Goal: Information Seeking & Learning: Understand process/instructions

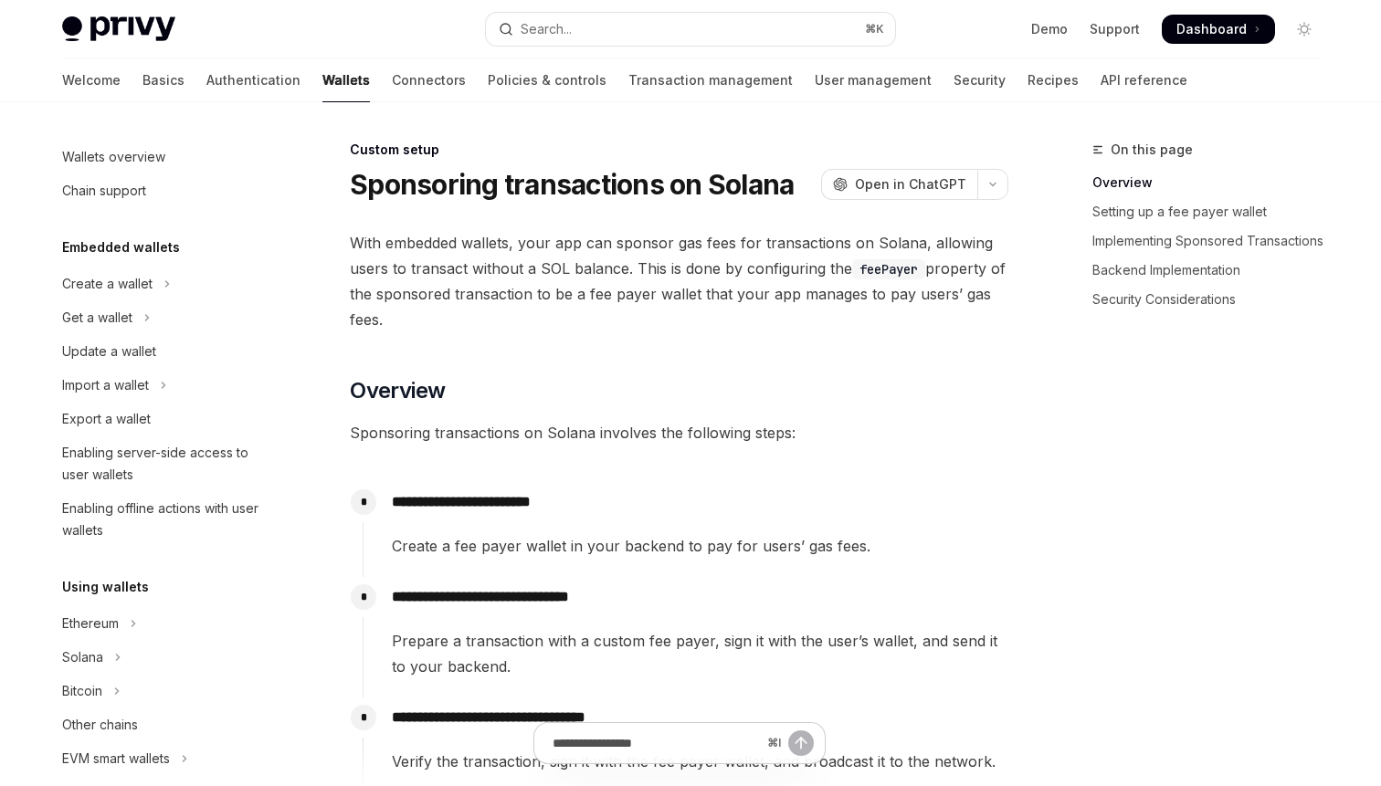
scroll to position [915, 0]
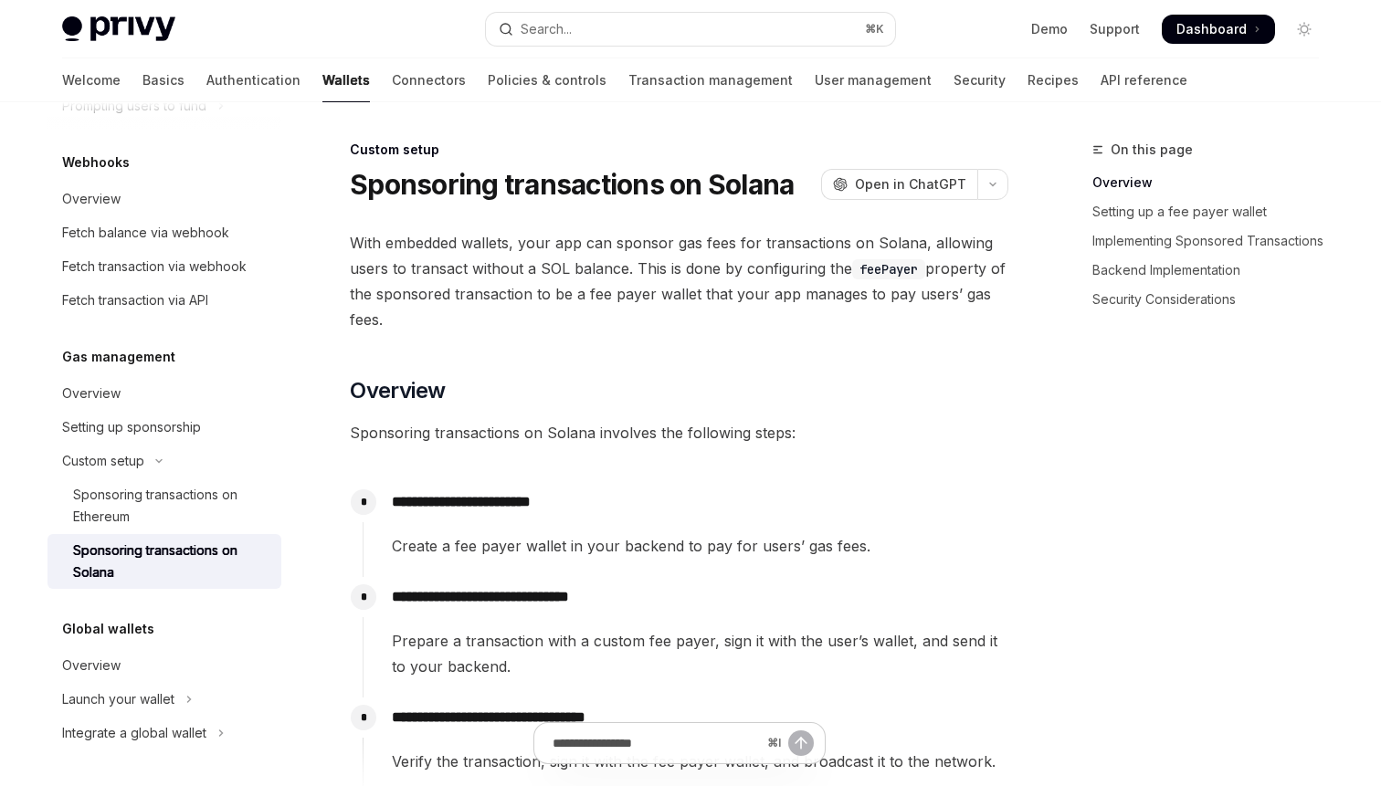
click at [787, 279] on span "With embedded wallets, your app can sponsor gas fees for transactions on Solana…" at bounding box center [679, 281] width 659 height 102
click at [860, 311] on span "With embedded wallets, your app can sponsor gas fees for transactions on Solana…" at bounding box center [679, 281] width 659 height 102
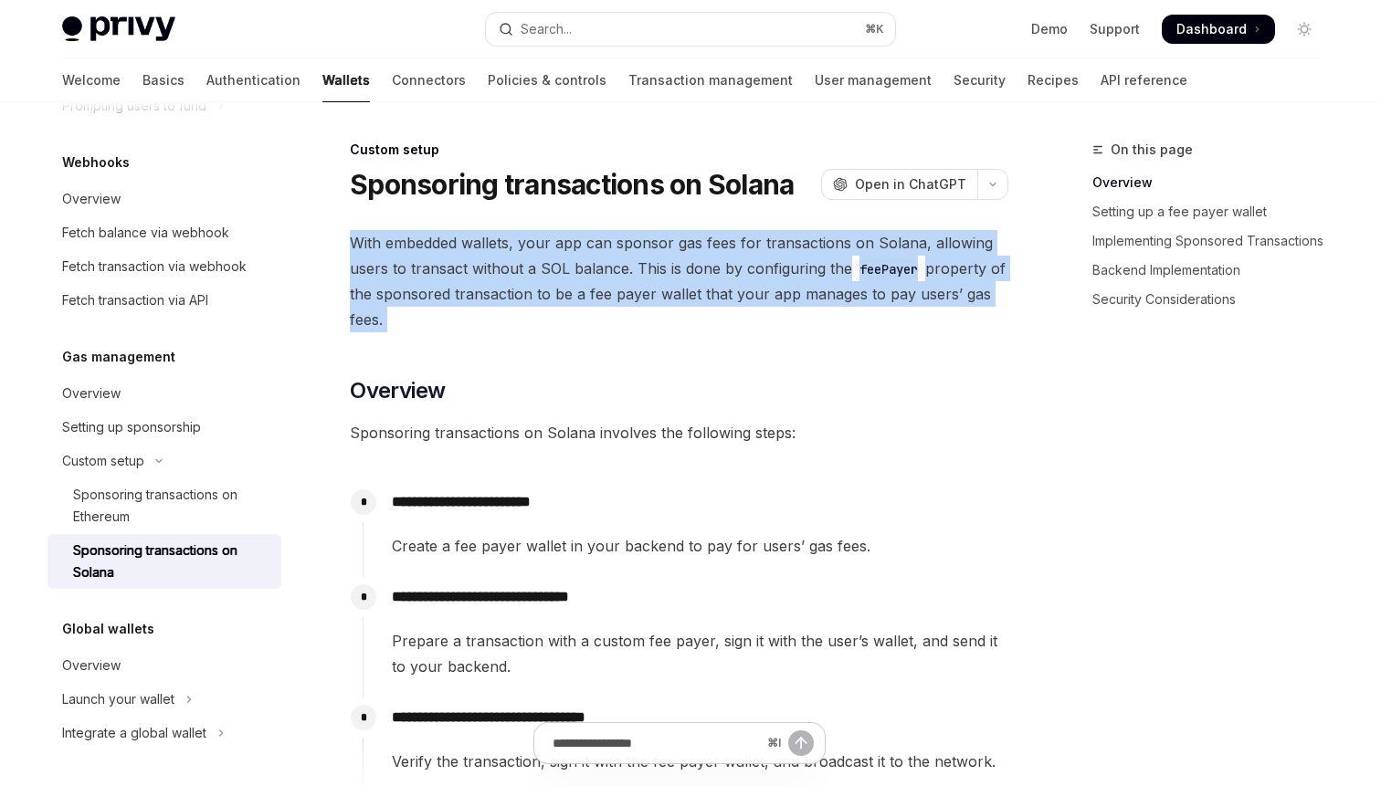
click at [860, 311] on span "With embedded wallets, your app can sponsor gas fees for transactions on Solana…" at bounding box center [679, 281] width 659 height 102
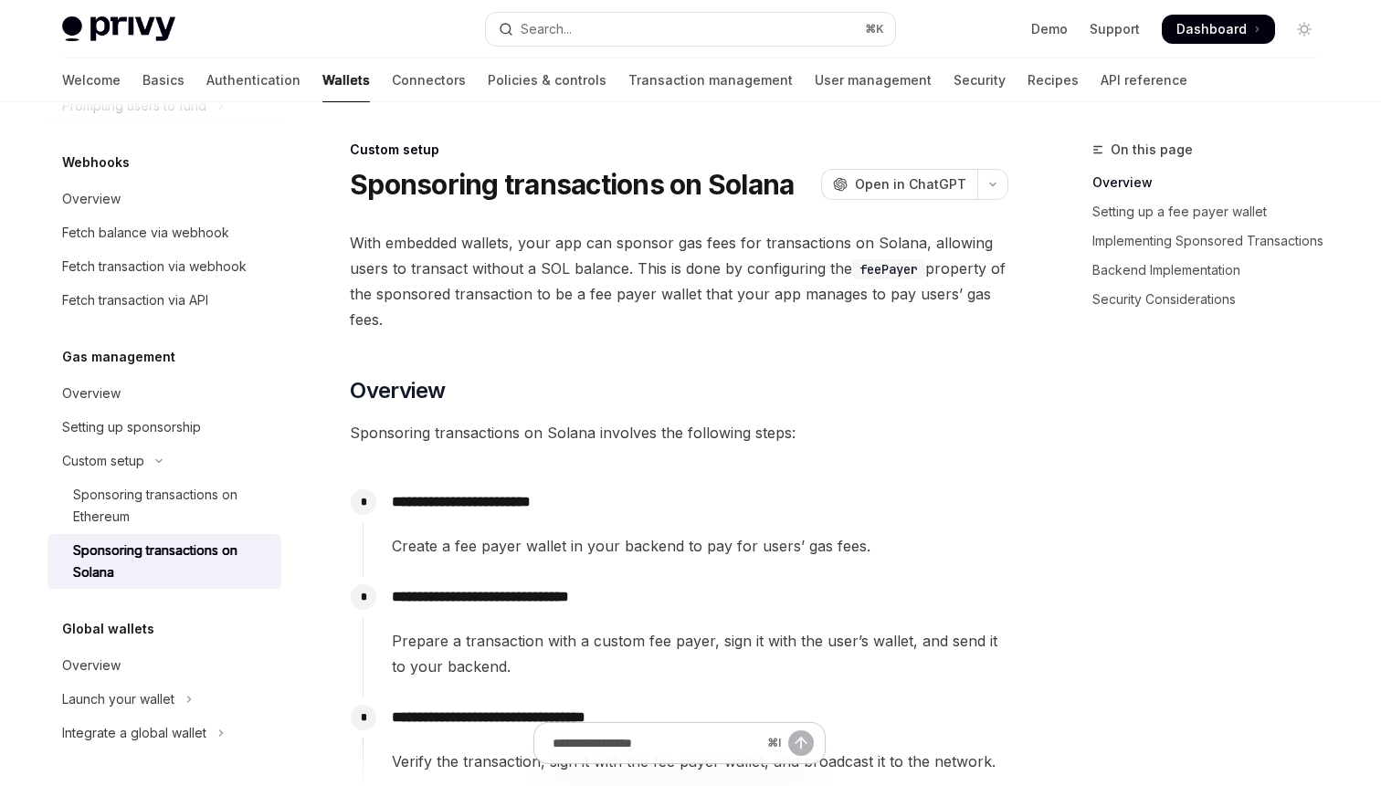
click at [860, 311] on span "With embedded wallets, your app can sponsor gas fees for transactions on Solana…" at bounding box center [679, 281] width 659 height 102
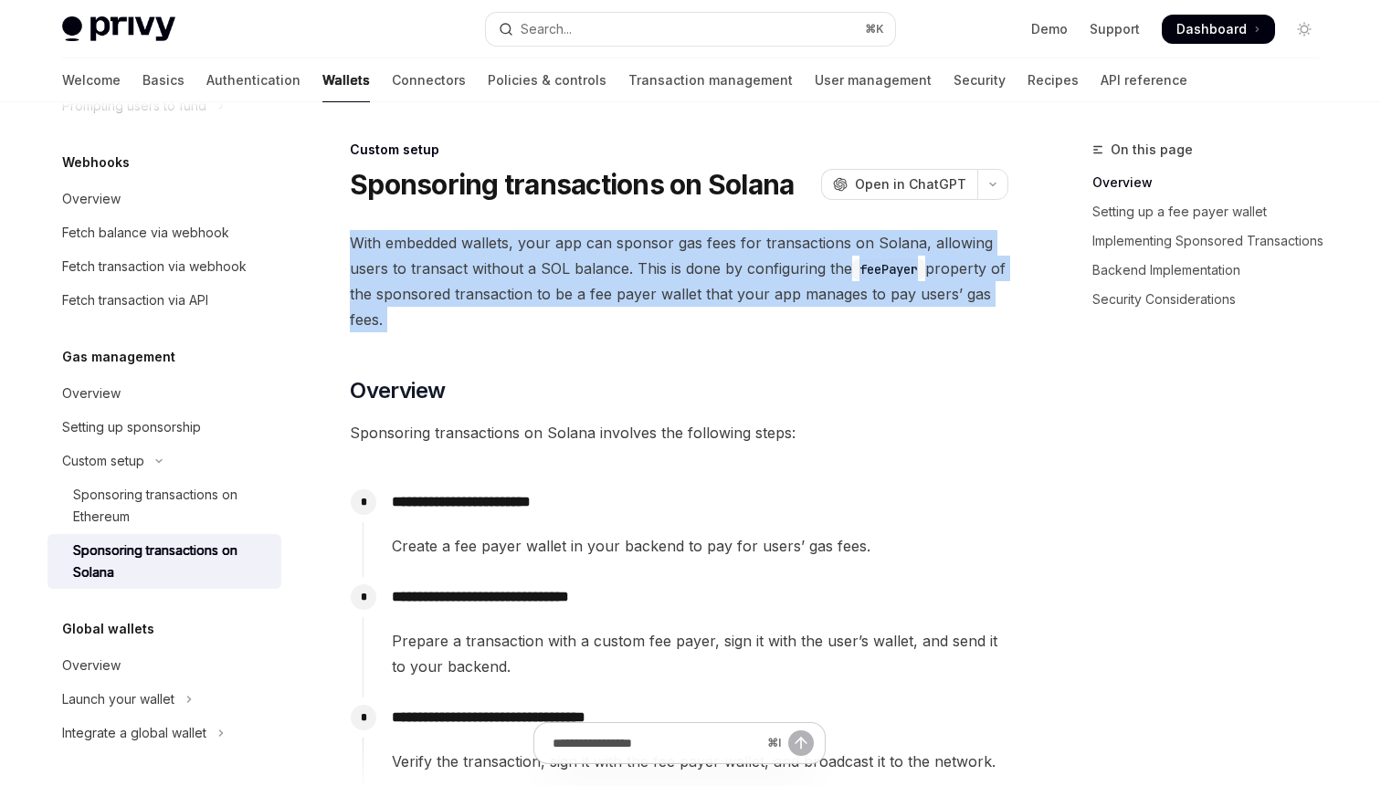
click at [860, 311] on span "With embedded wallets, your app can sponsor gas fees for transactions on Solana…" at bounding box center [679, 281] width 659 height 102
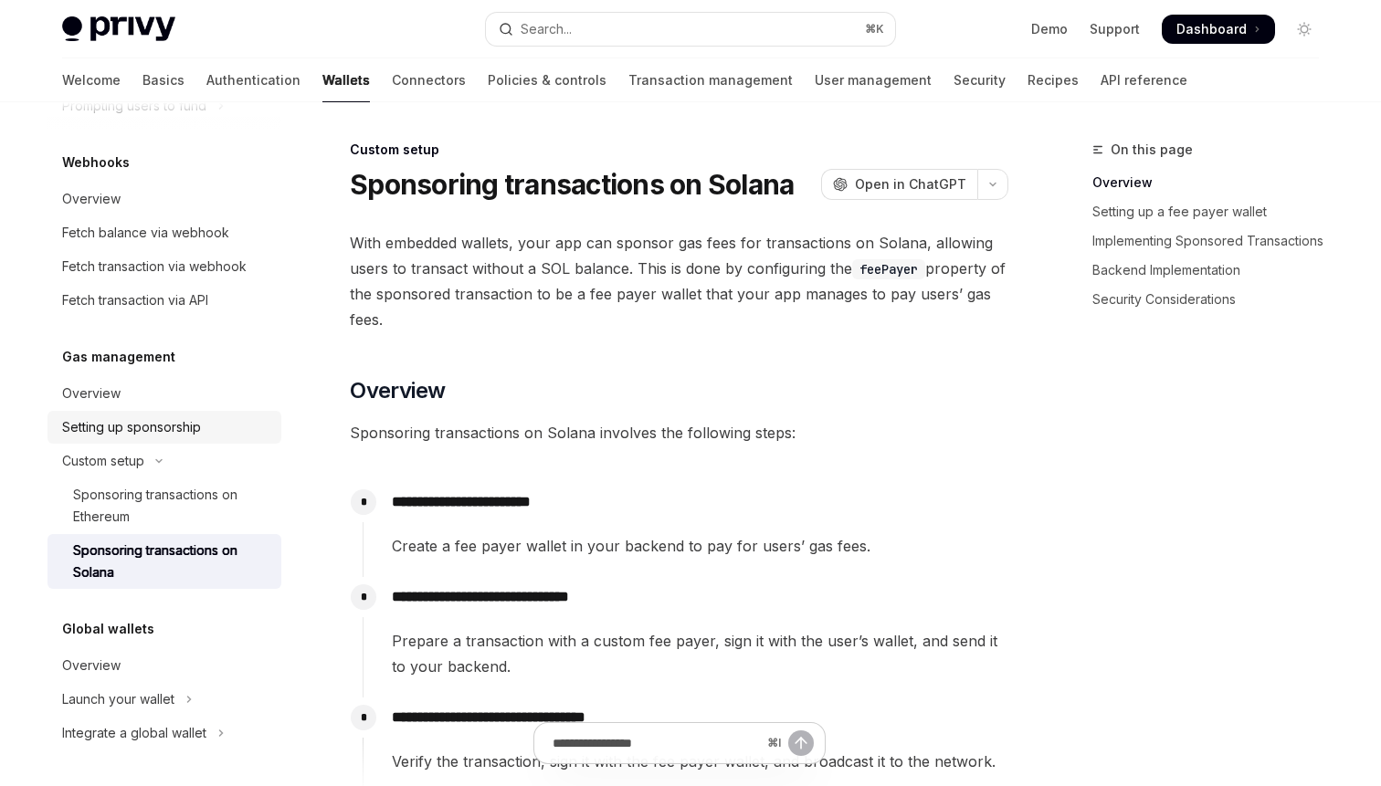
click at [222, 427] on div "Setting up sponsorship" at bounding box center [166, 428] width 208 height 22
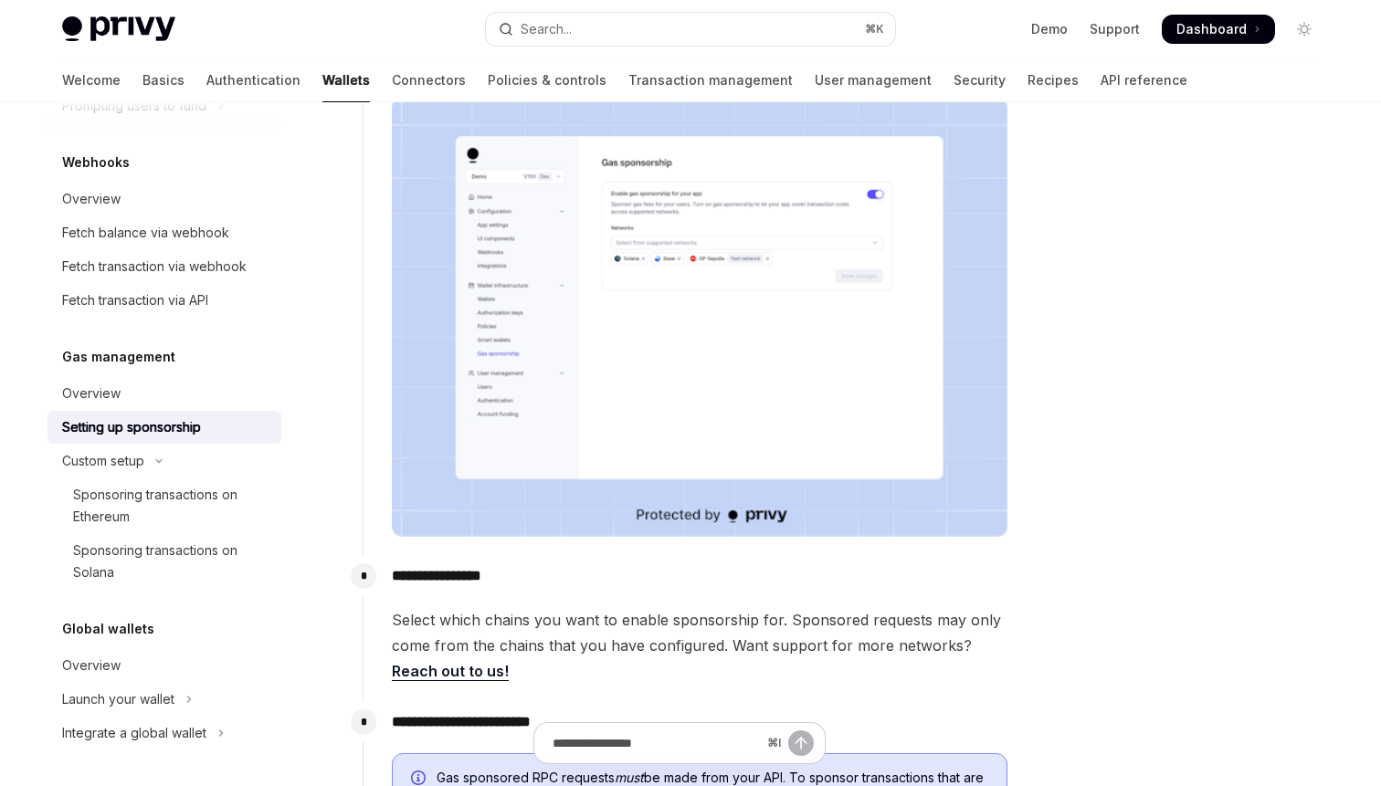
scroll to position [309, 0]
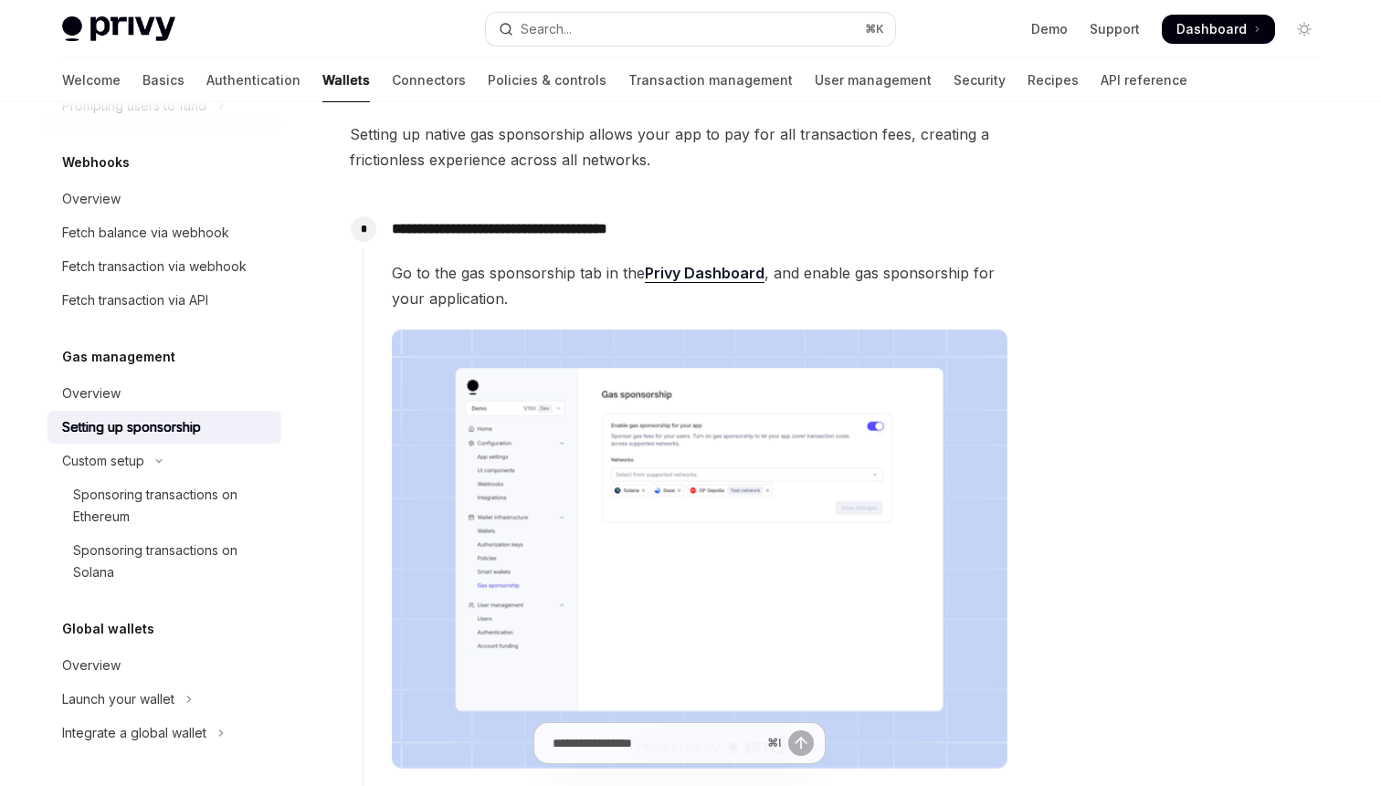
scroll to position [0, 0]
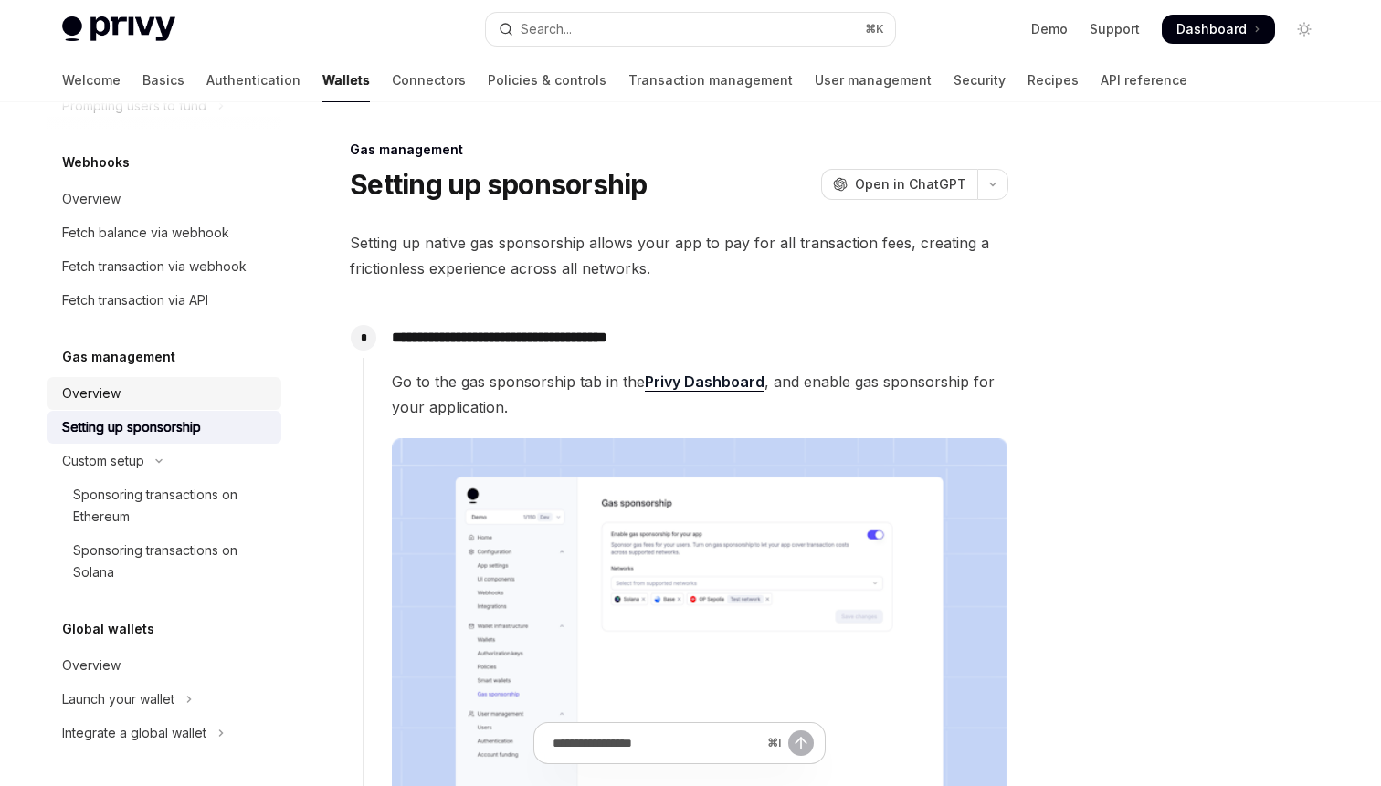
click at [122, 406] on link "Overview" at bounding box center [164, 393] width 234 height 33
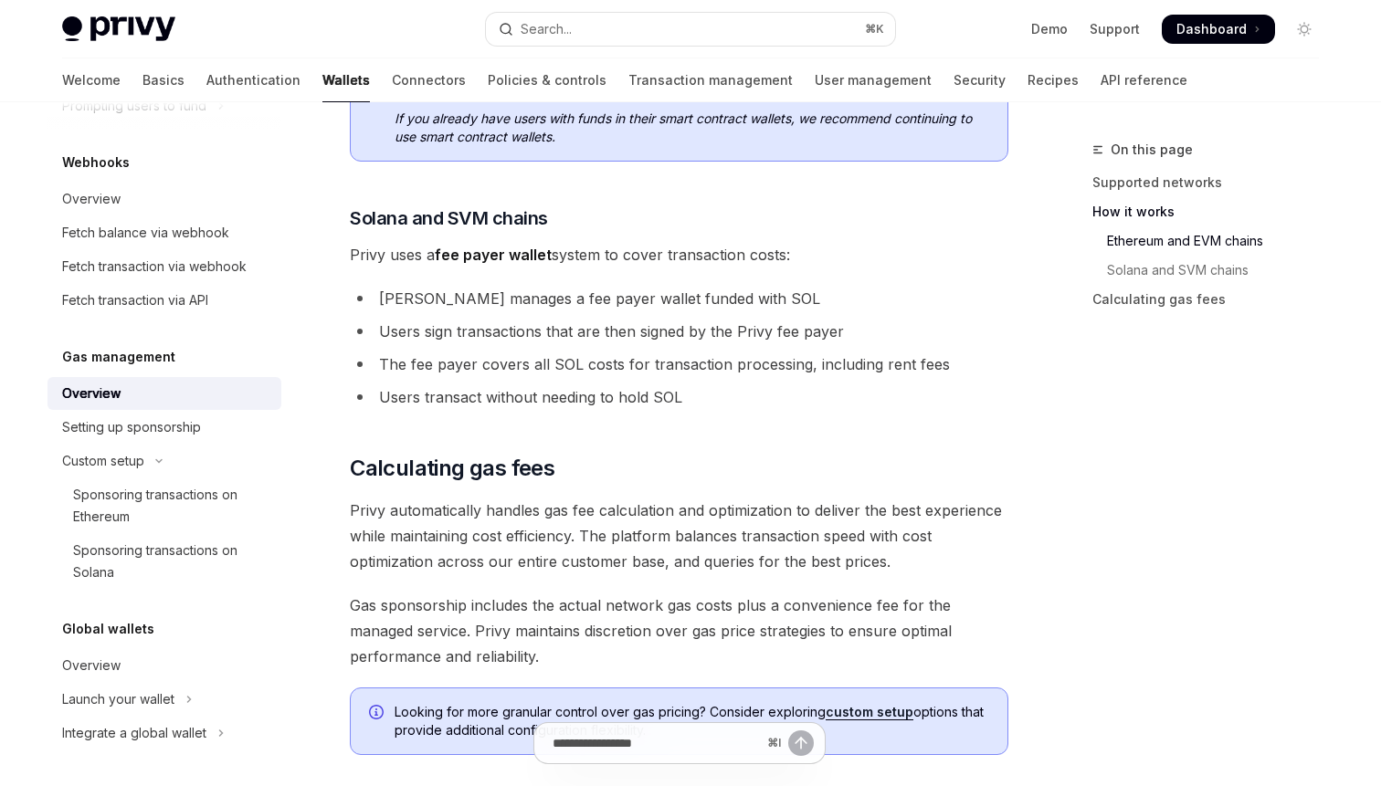
scroll to position [1386, 0]
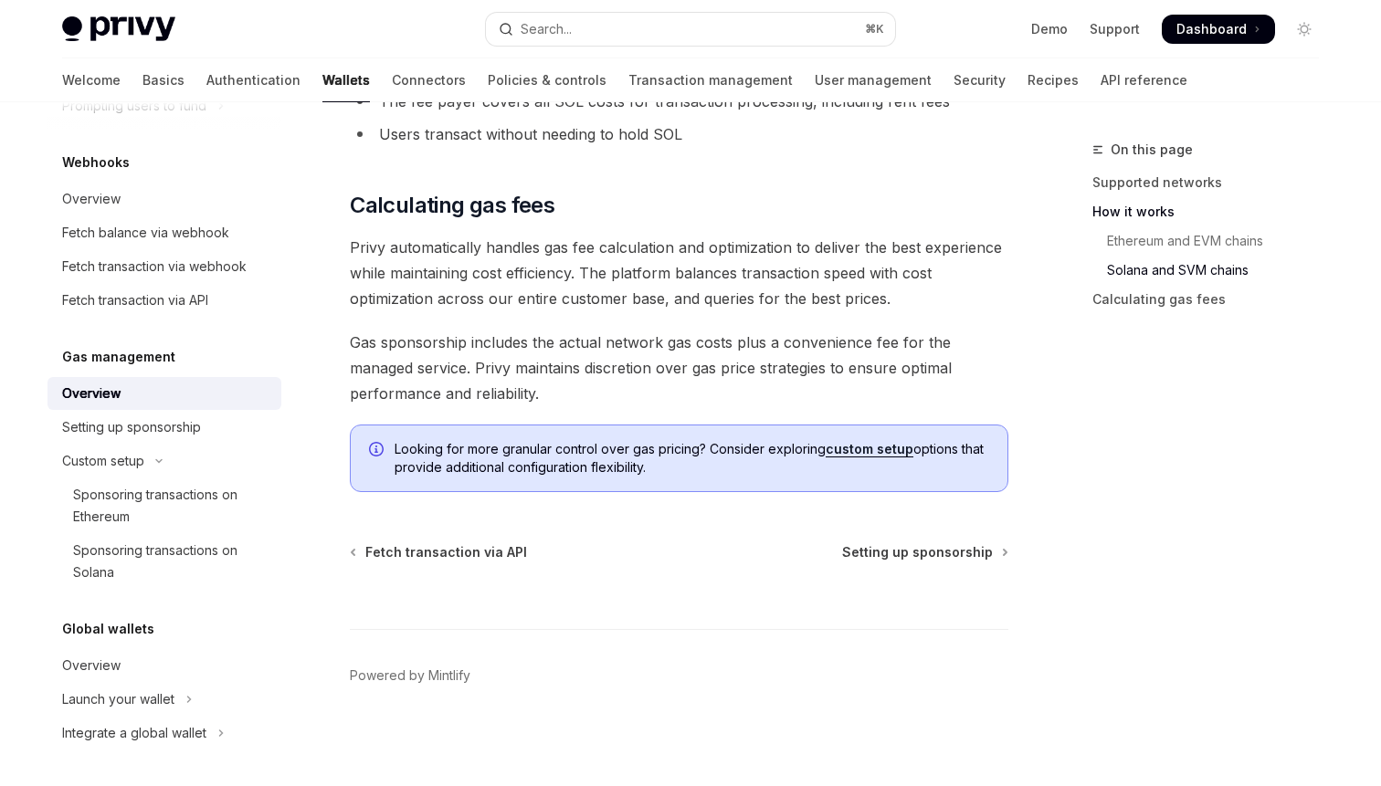
click at [976, 337] on span "Gas sponsorship includes the actual network gas costs plus a convenience fee fo…" at bounding box center [679, 368] width 659 height 77
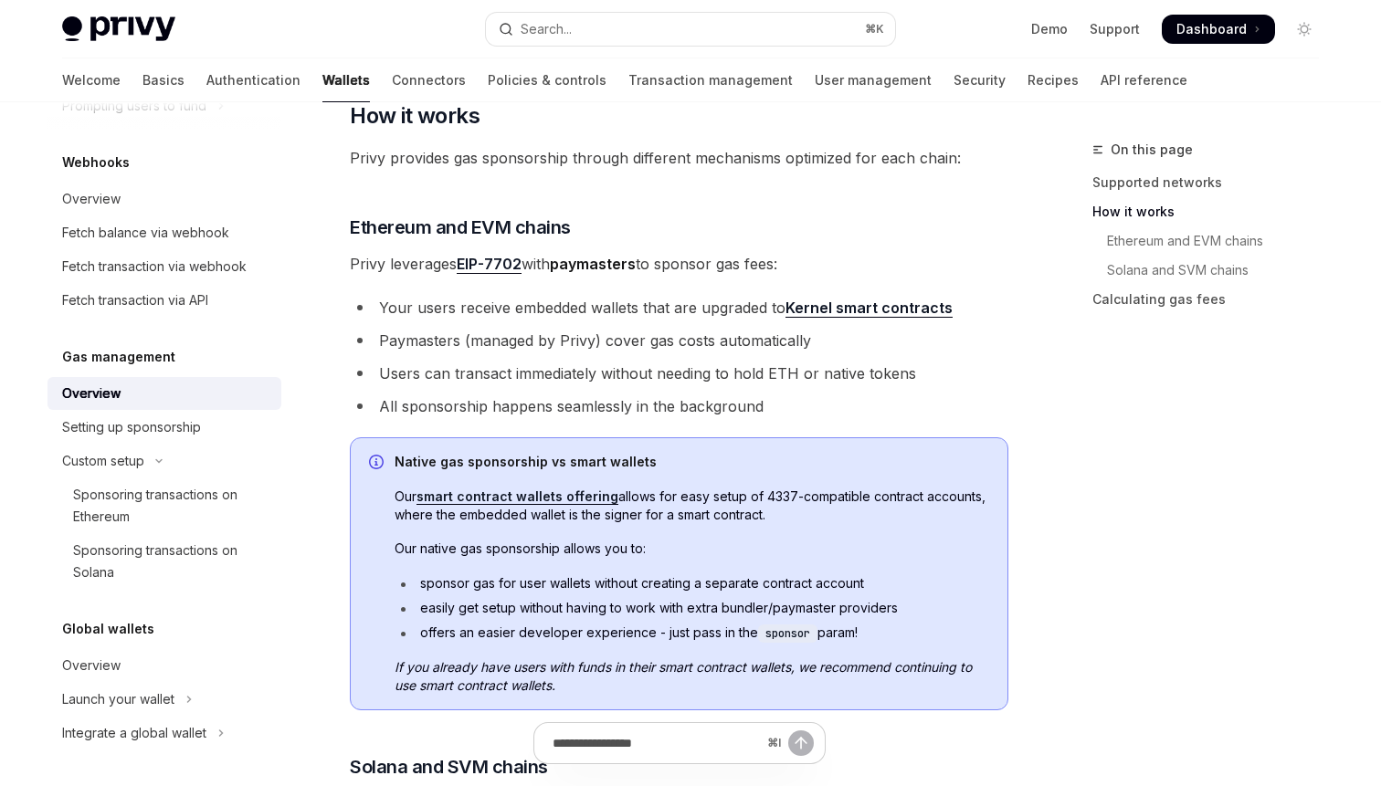
scroll to position [575, 0]
click at [994, 401] on li "All sponsorship happens seamlessly in the background" at bounding box center [679, 406] width 659 height 26
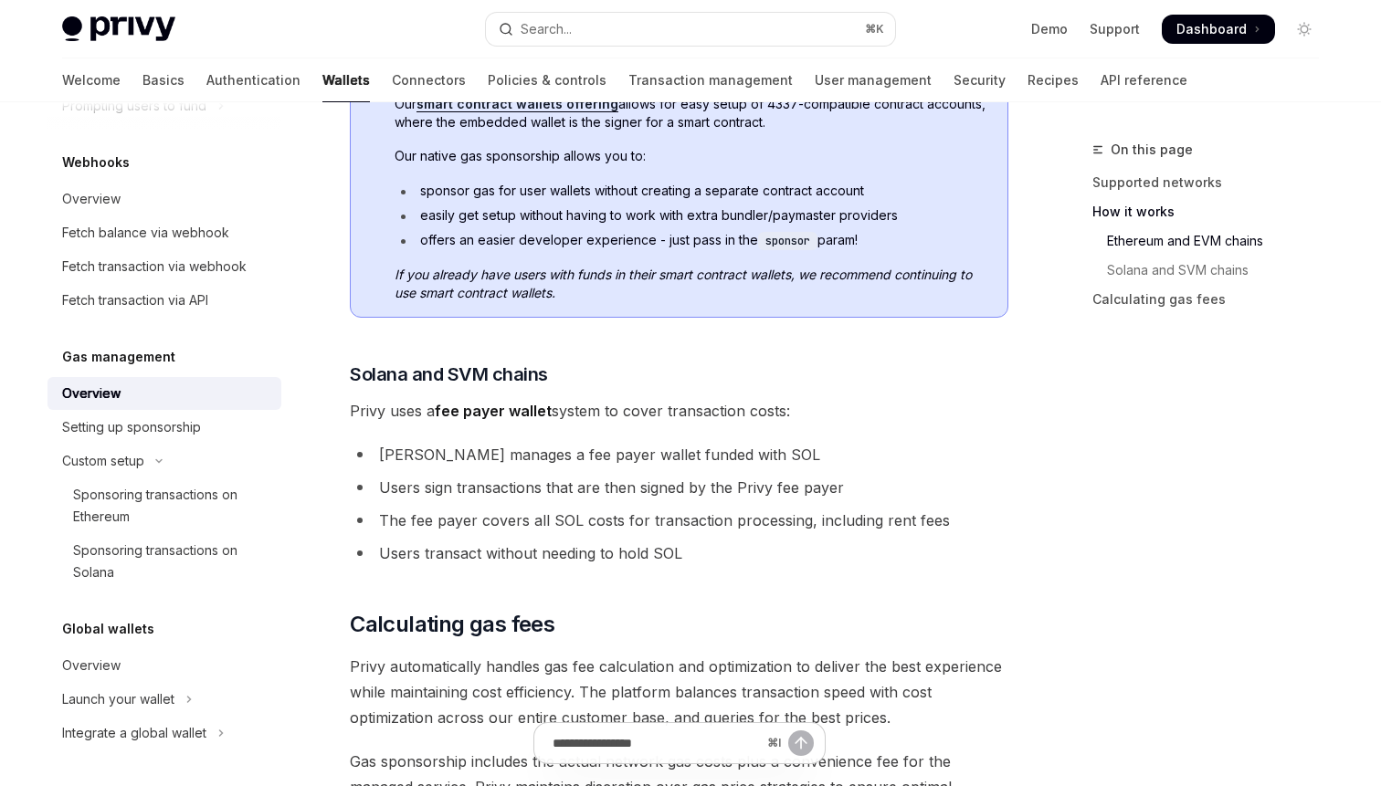
scroll to position [965, 0]
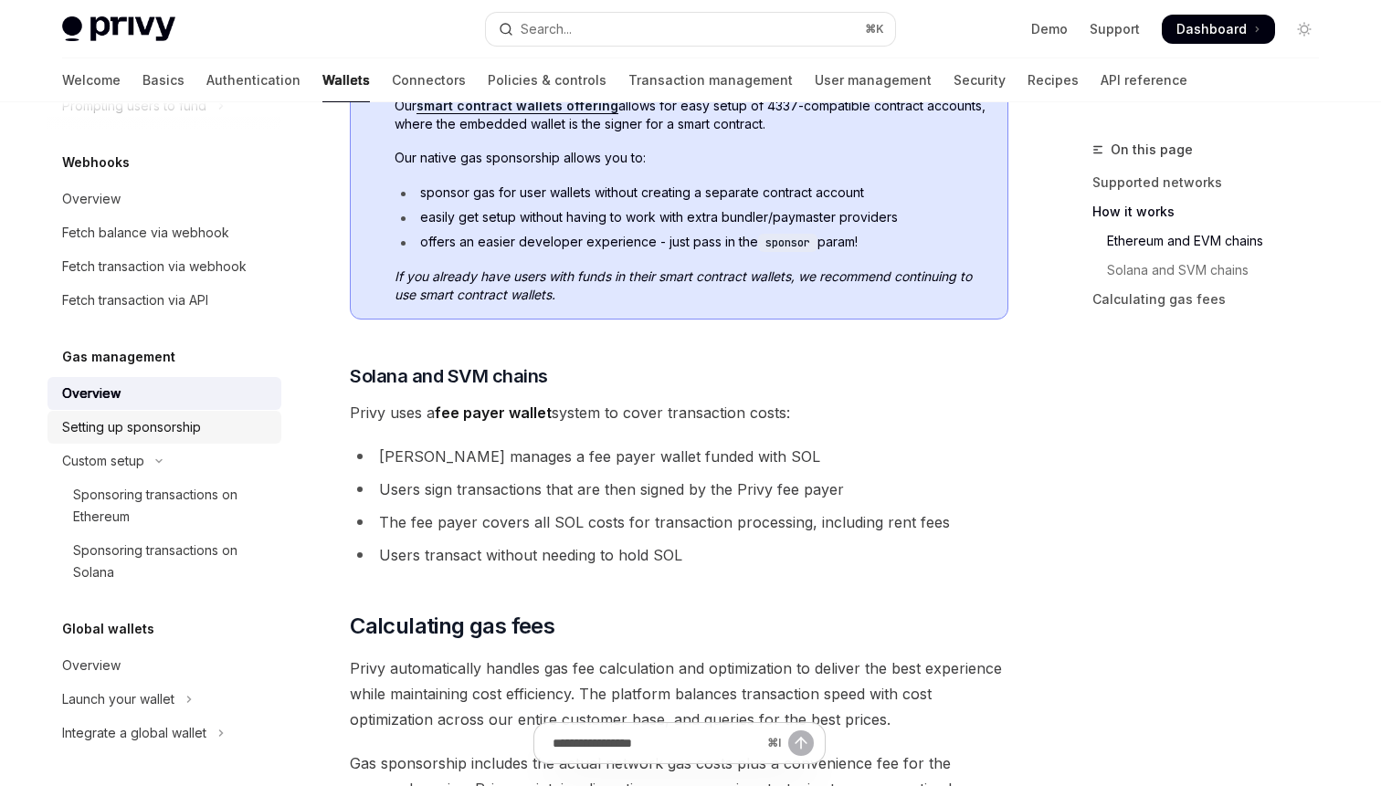
click at [234, 426] on div "Setting up sponsorship" at bounding box center [166, 428] width 208 height 22
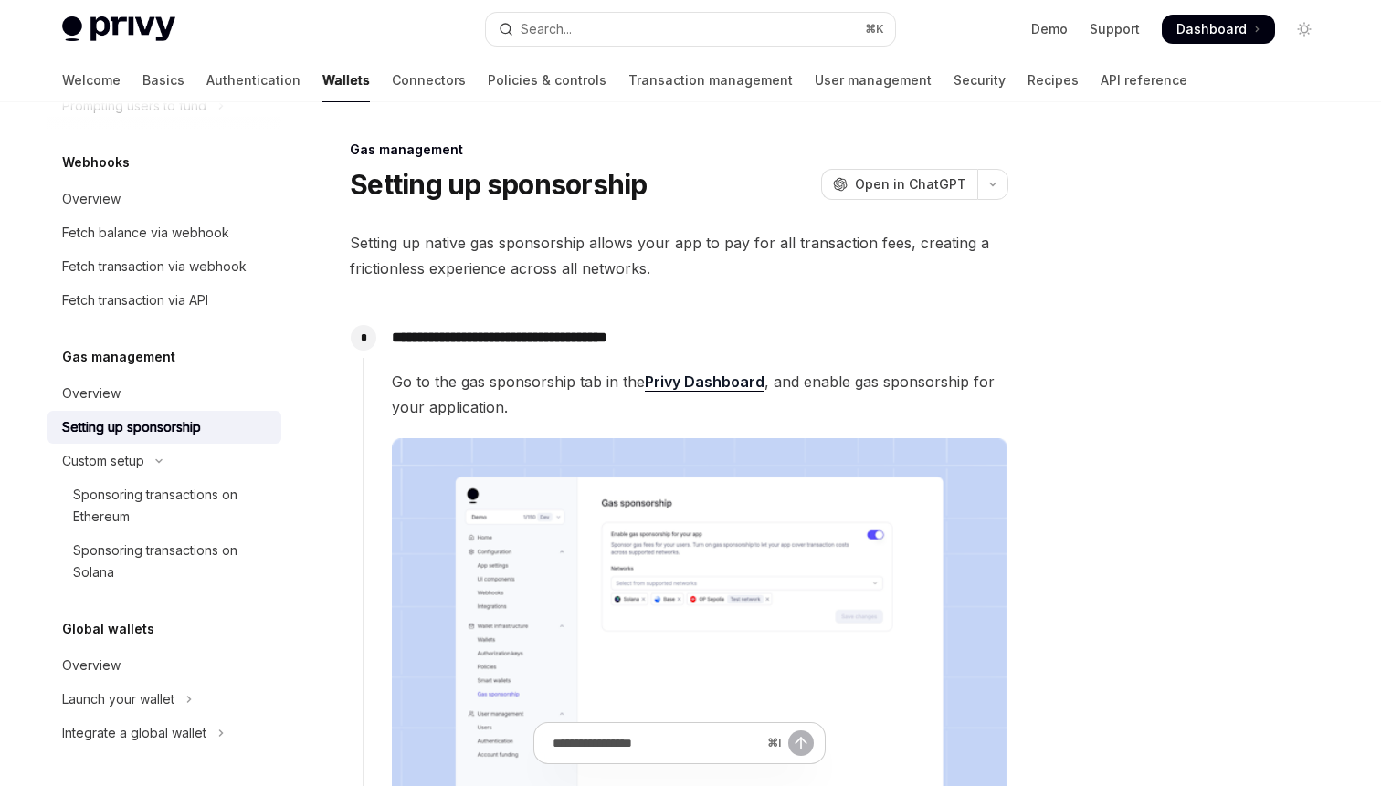
click at [234, 426] on div "Setting up sponsorship" at bounding box center [166, 428] width 208 height 22
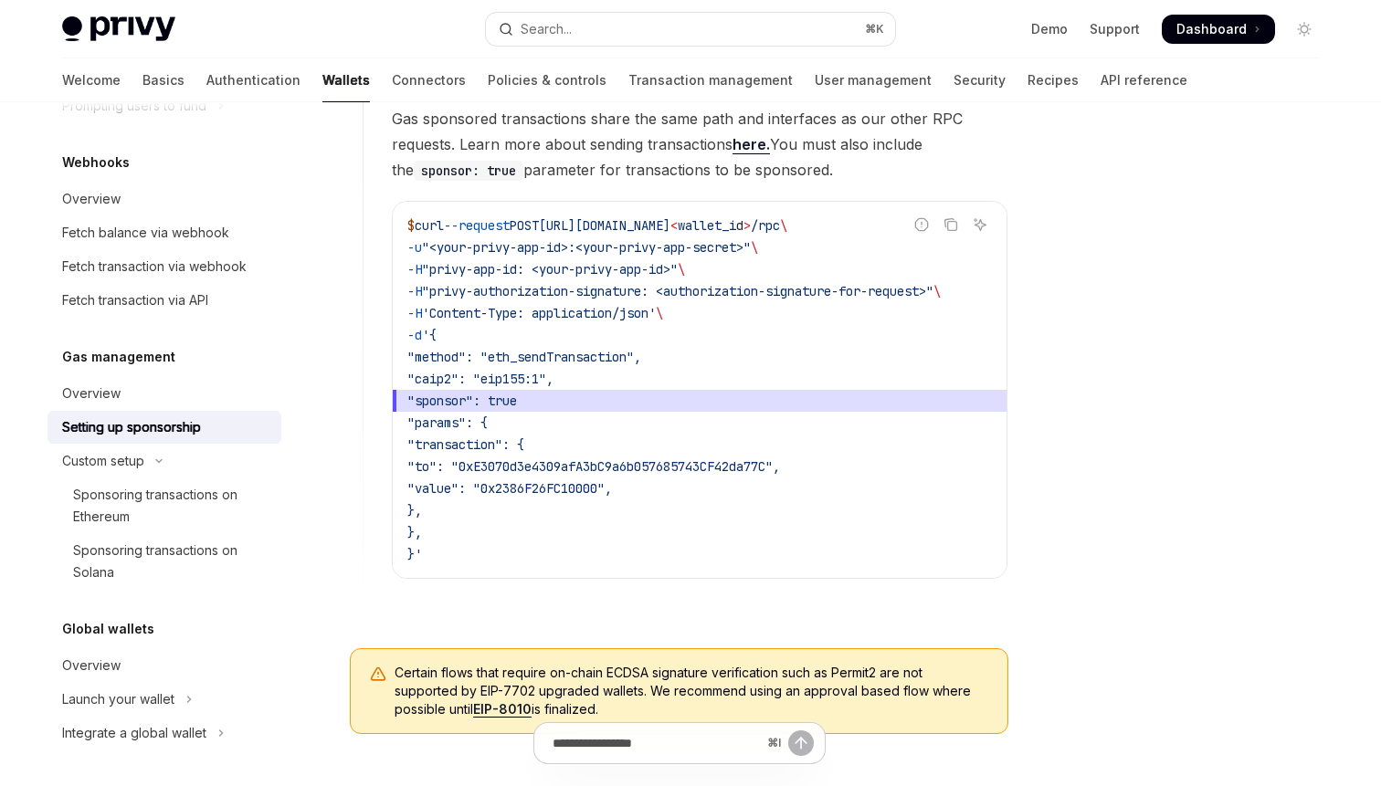
scroll to position [1439, 0]
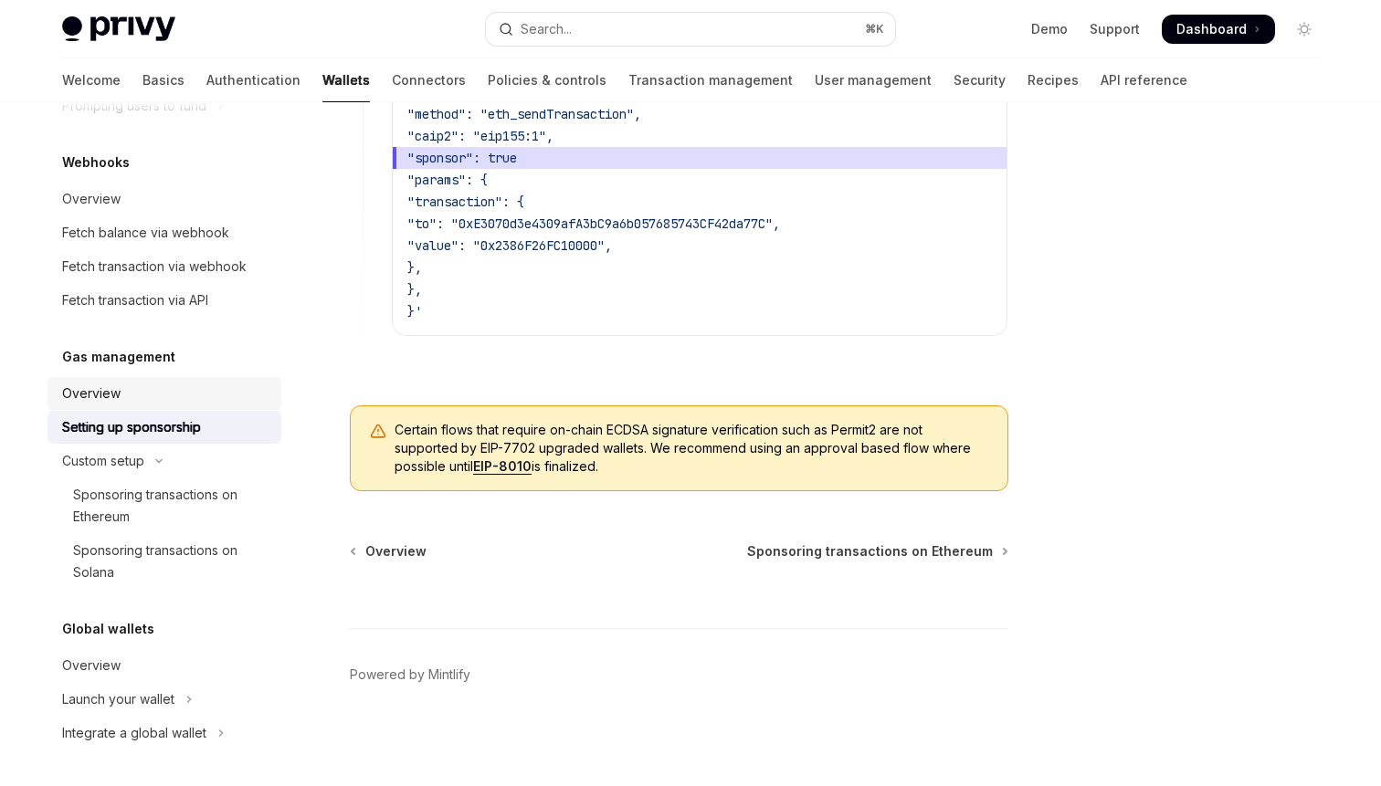
click at [125, 389] on div "Overview" at bounding box center [166, 394] width 208 height 22
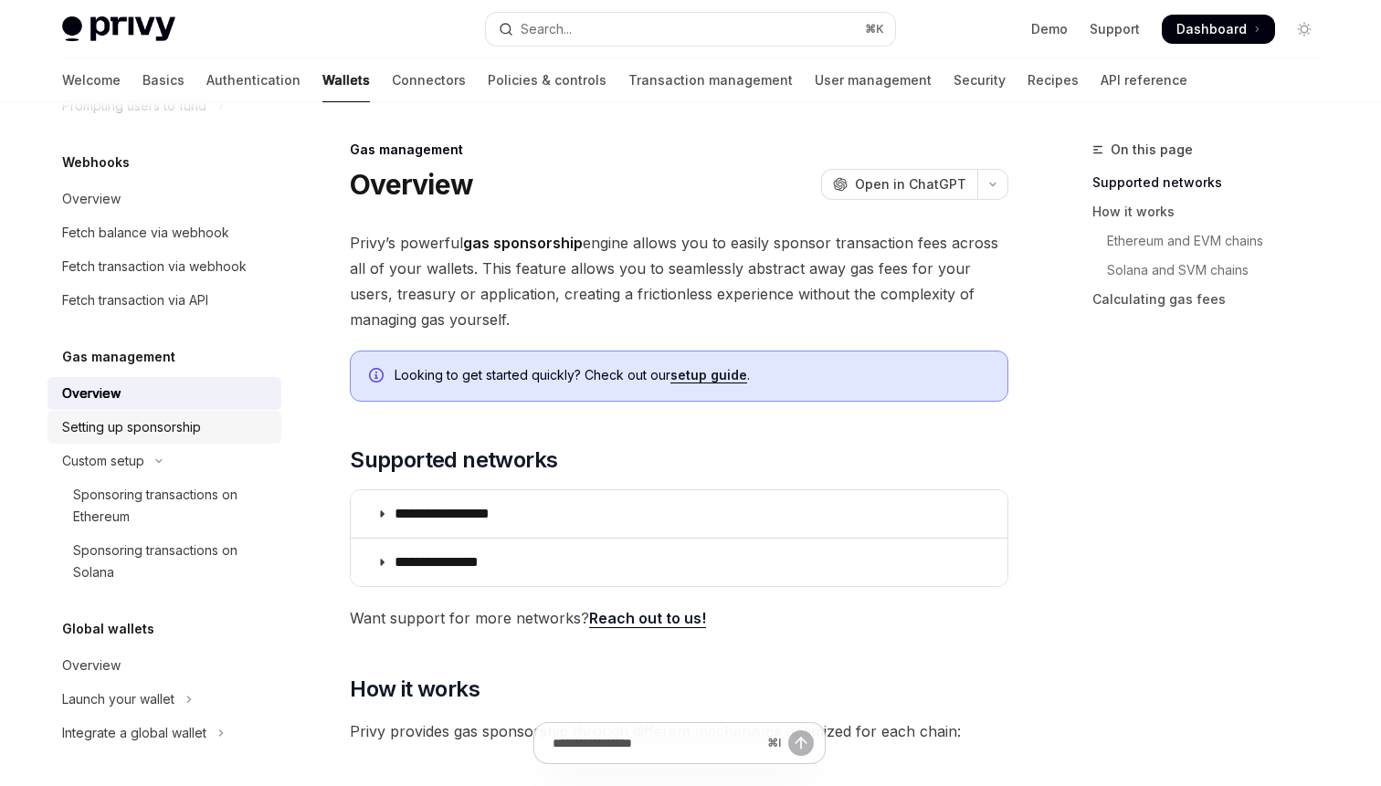
click at [158, 438] on link "Setting up sponsorship" at bounding box center [164, 427] width 234 height 33
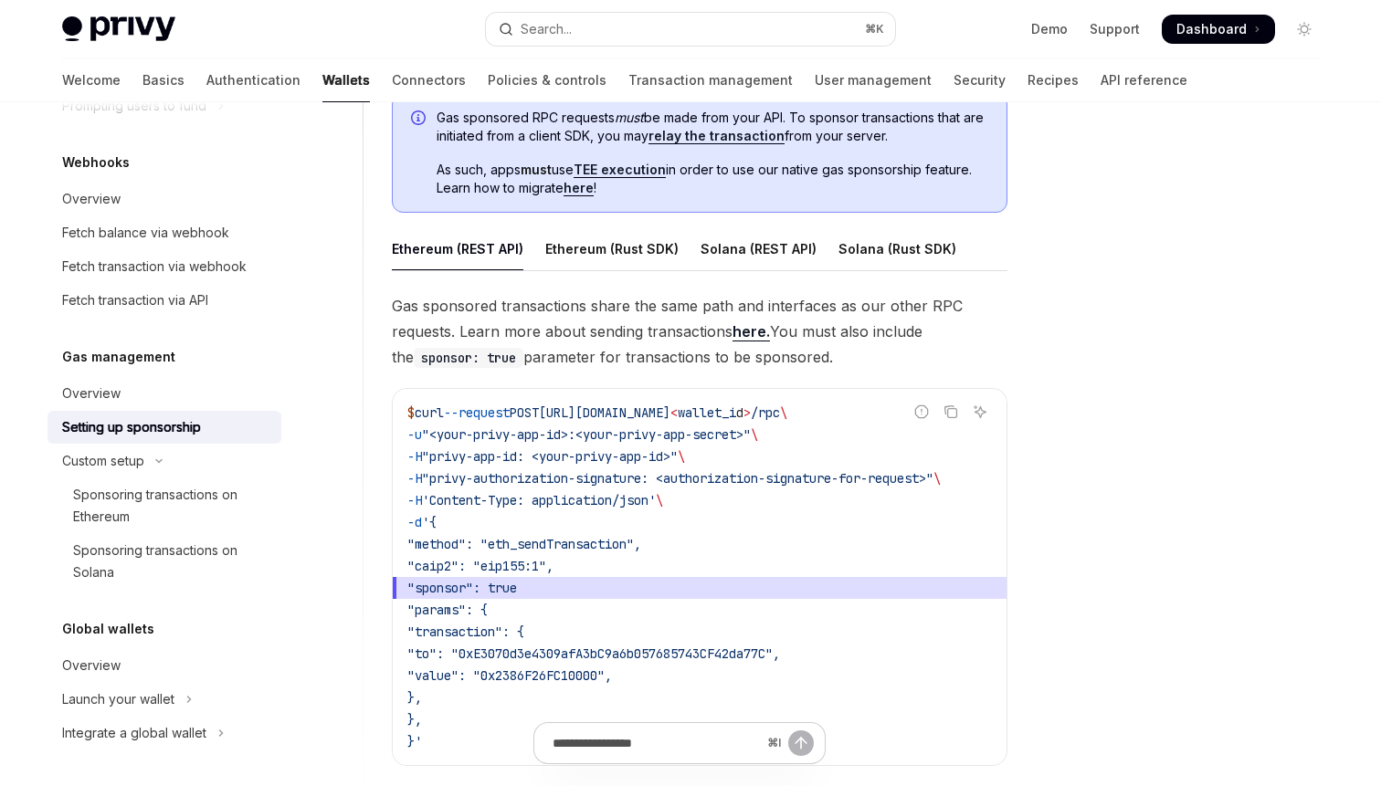
scroll to position [1002, 0]
click at [806, 265] on div "Solana (REST API)" at bounding box center [759, 248] width 116 height 43
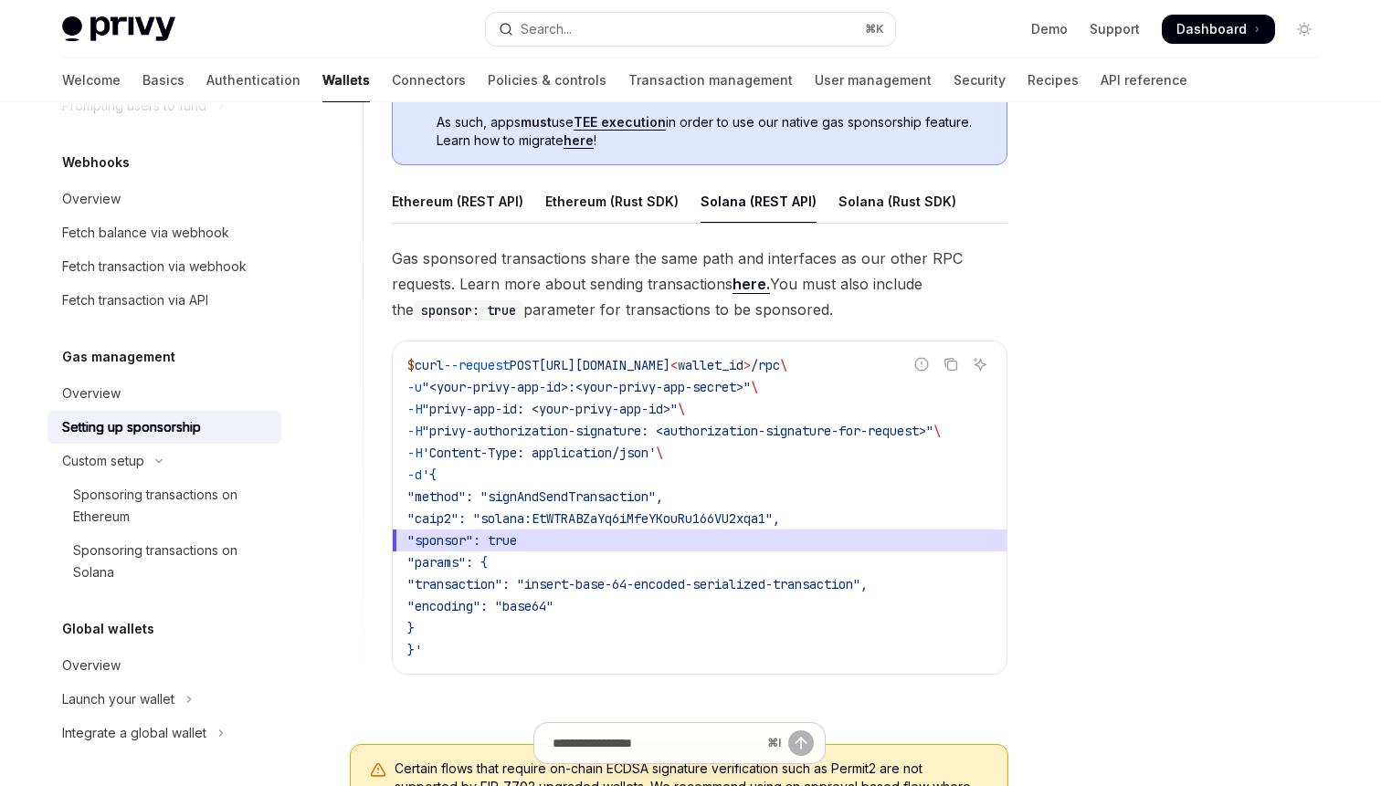
scroll to position [1043, 0]
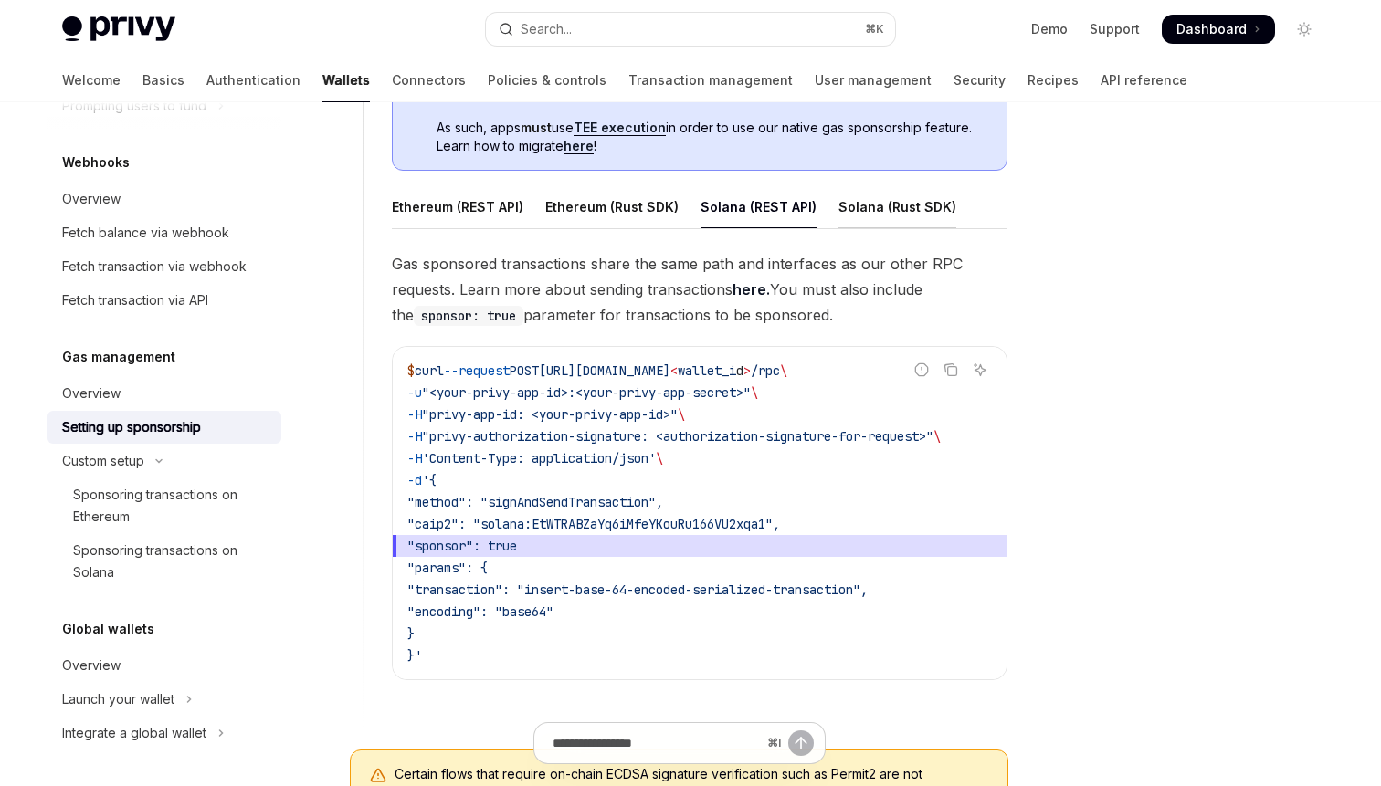
click at [863, 197] on div "Solana (Rust SDK)" at bounding box center [897, 206] width 118 height 43
type textarea "*"
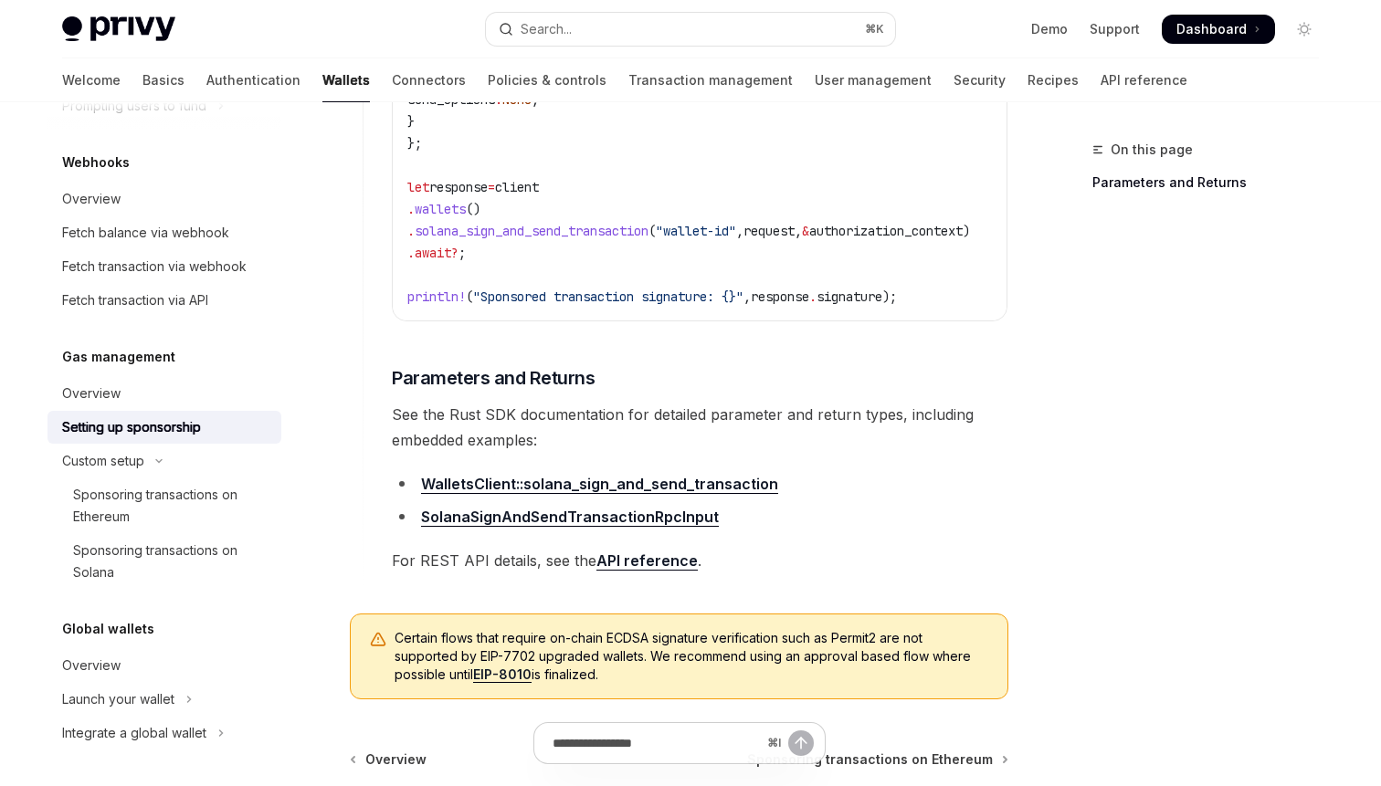
scroll to position [1609, 0]
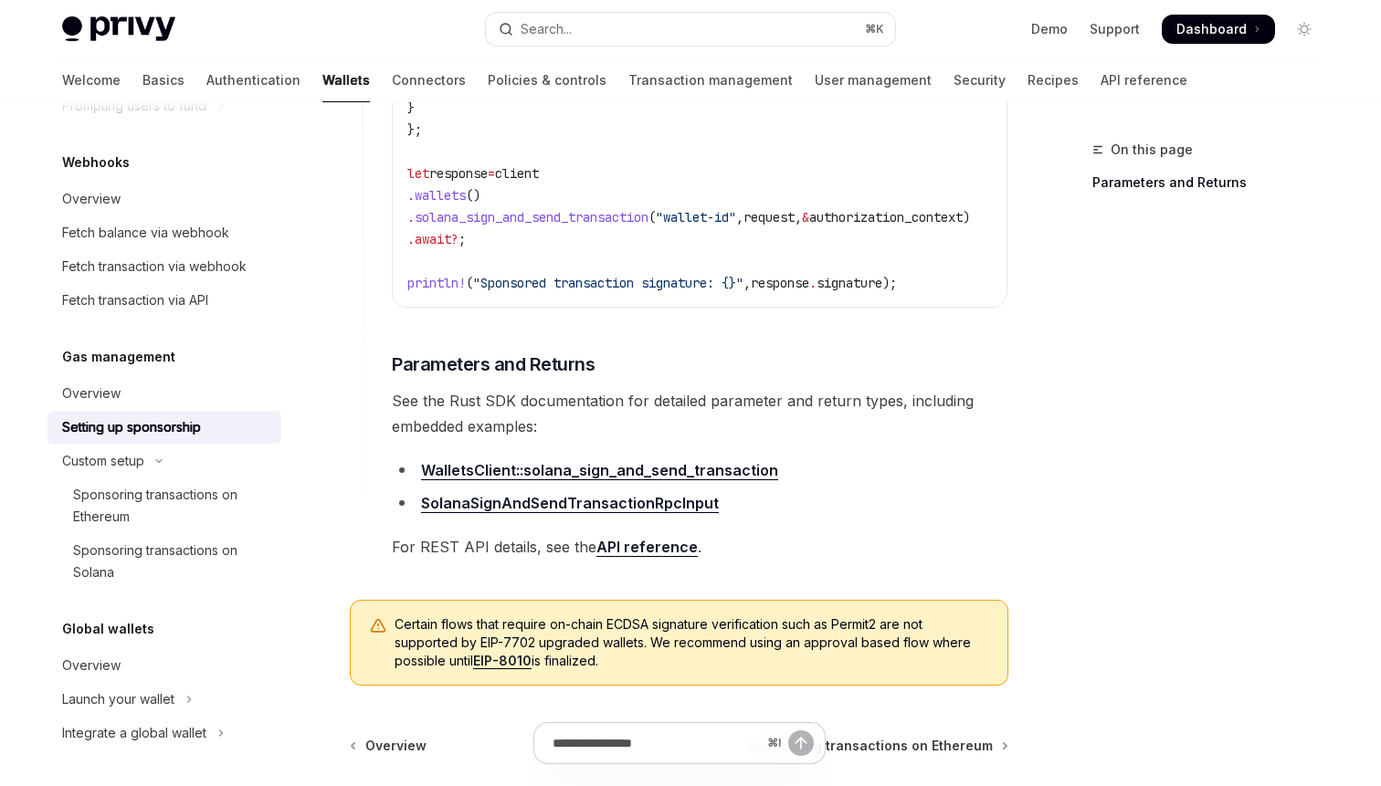
click at [970, 424] on span "See the Rust SDK documentation for detailed parameter and return types, includi…" at bounding box center [700, 413] width 616 height 51
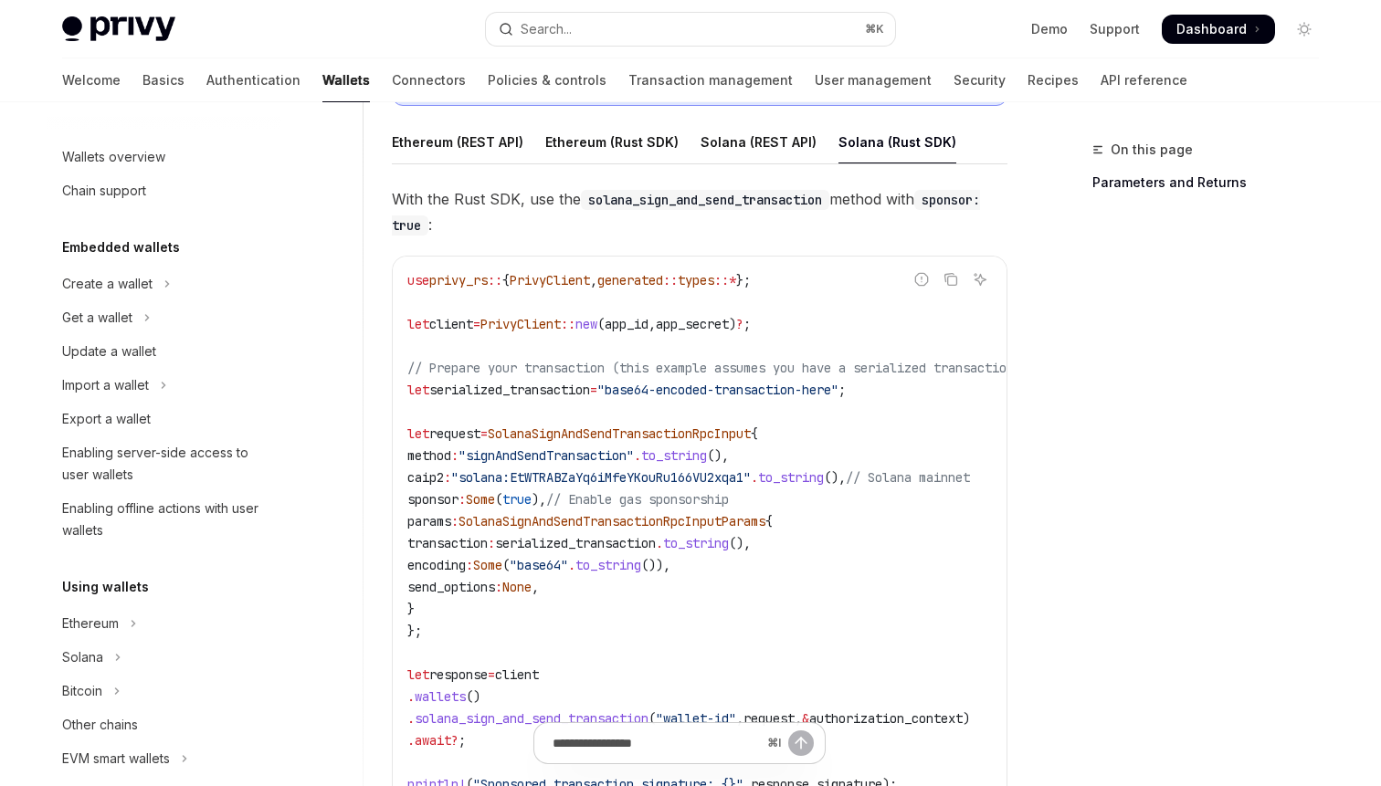
scroll to position [804, 0]
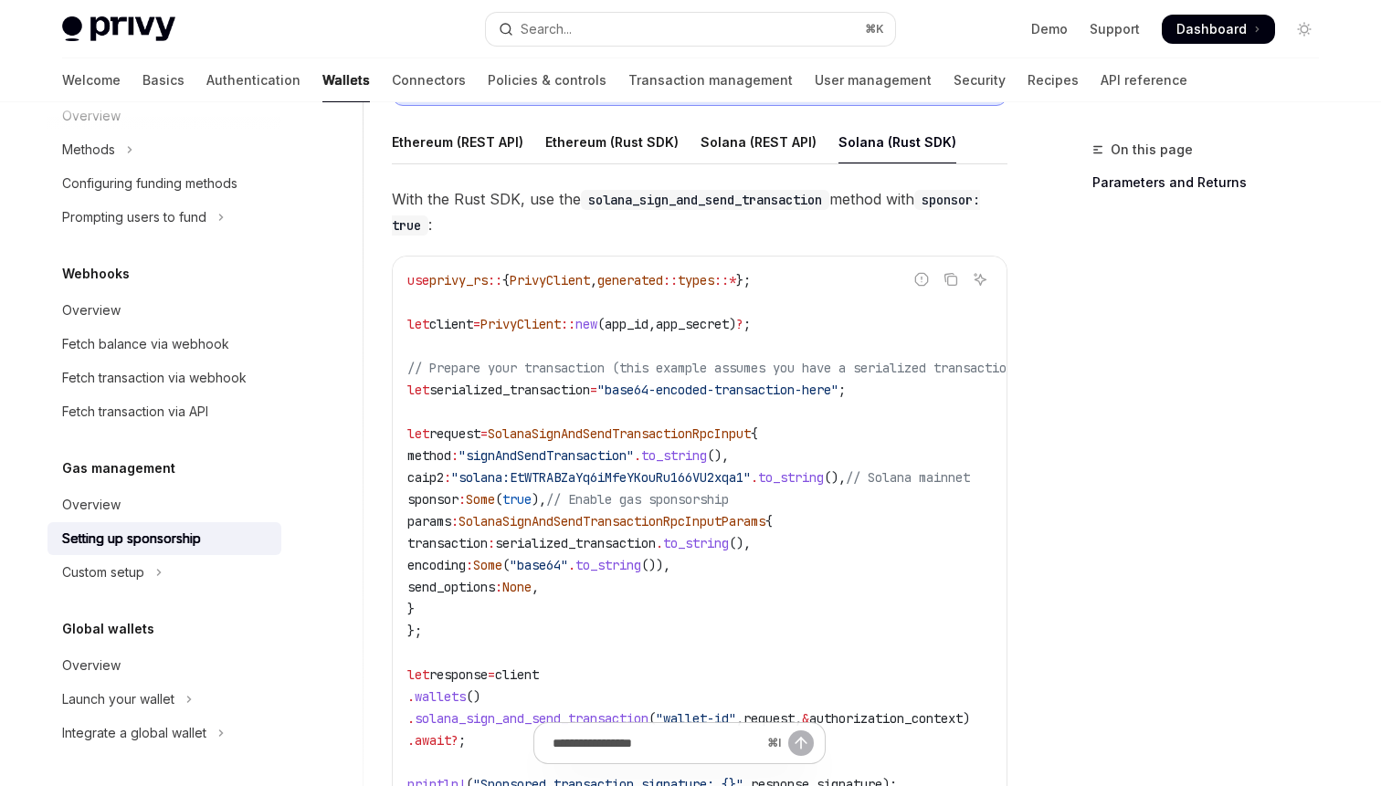
click at [1140, 288] on div "On this page Parameters and Returns" at bounding box center [1195, 463] width 278 height 648
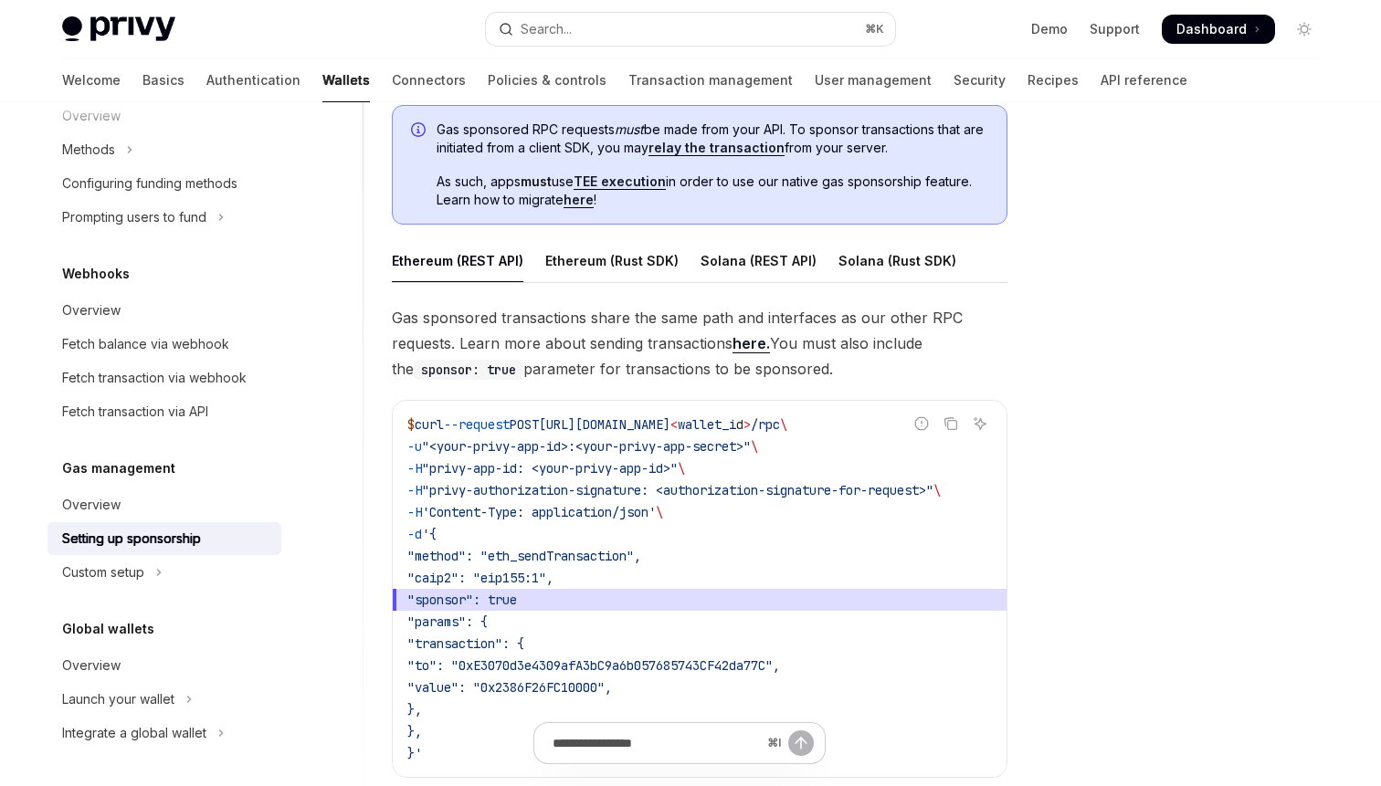
scroll to position [1081, 0]
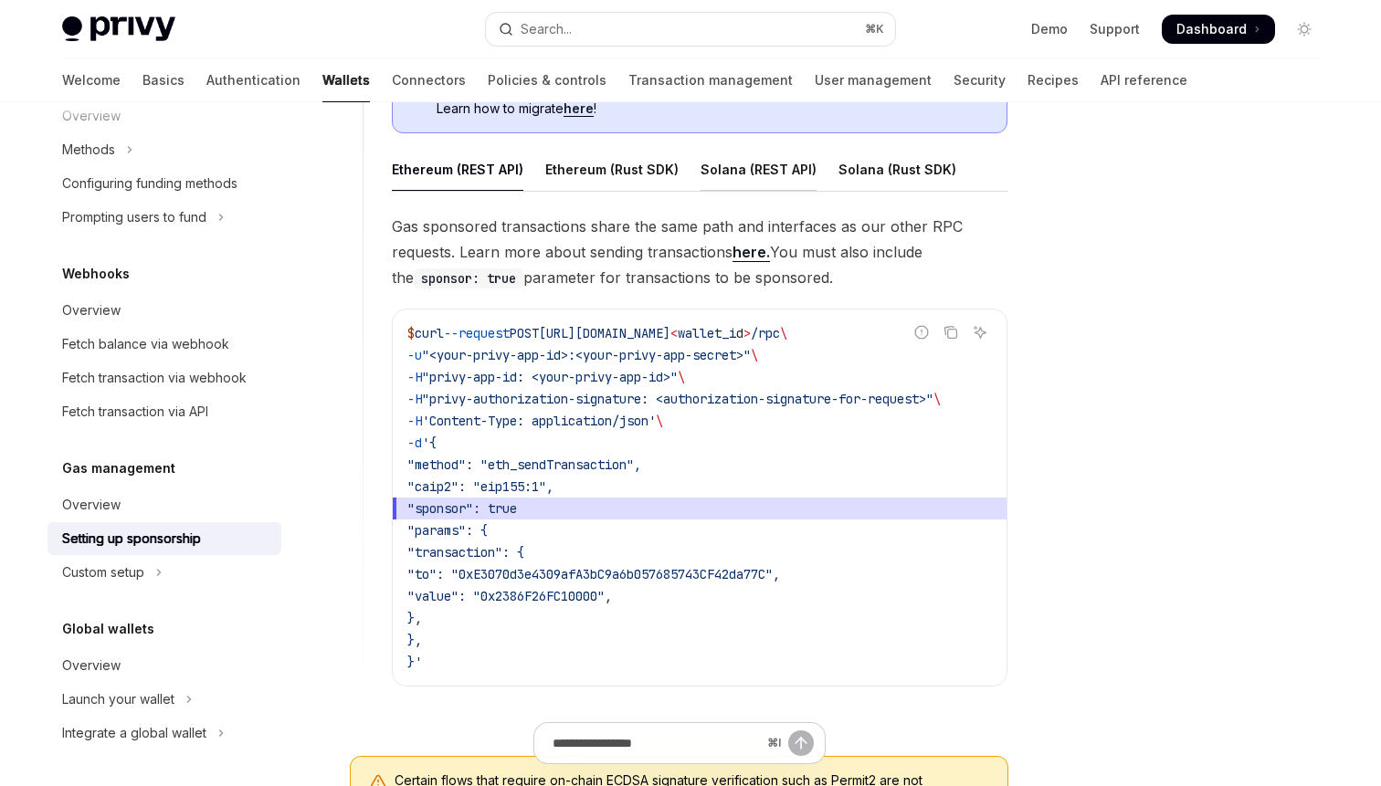
click at [762, 170] on div "Solana (REST API)" at bounding box center [759, 169] width 116 height 43
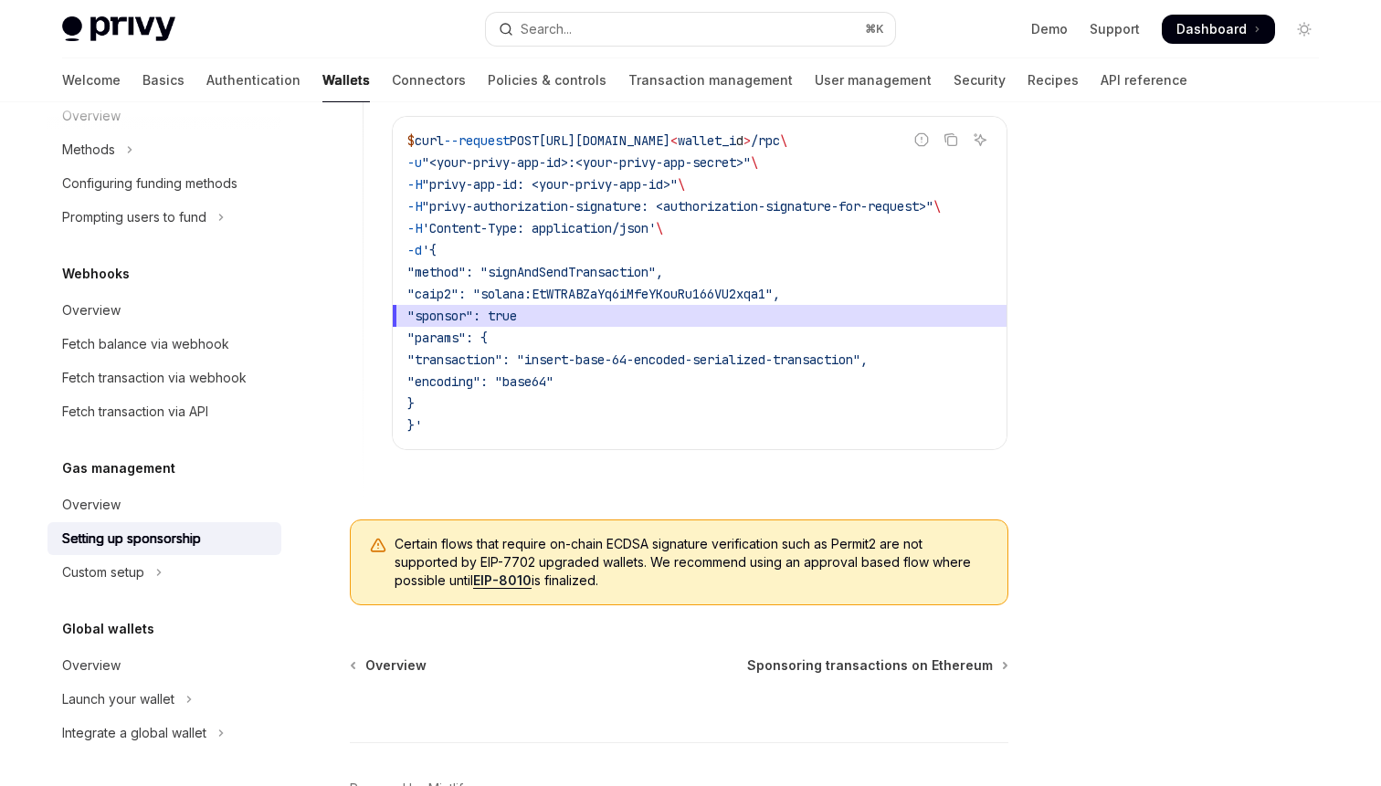
scroll to position [1287, 0]
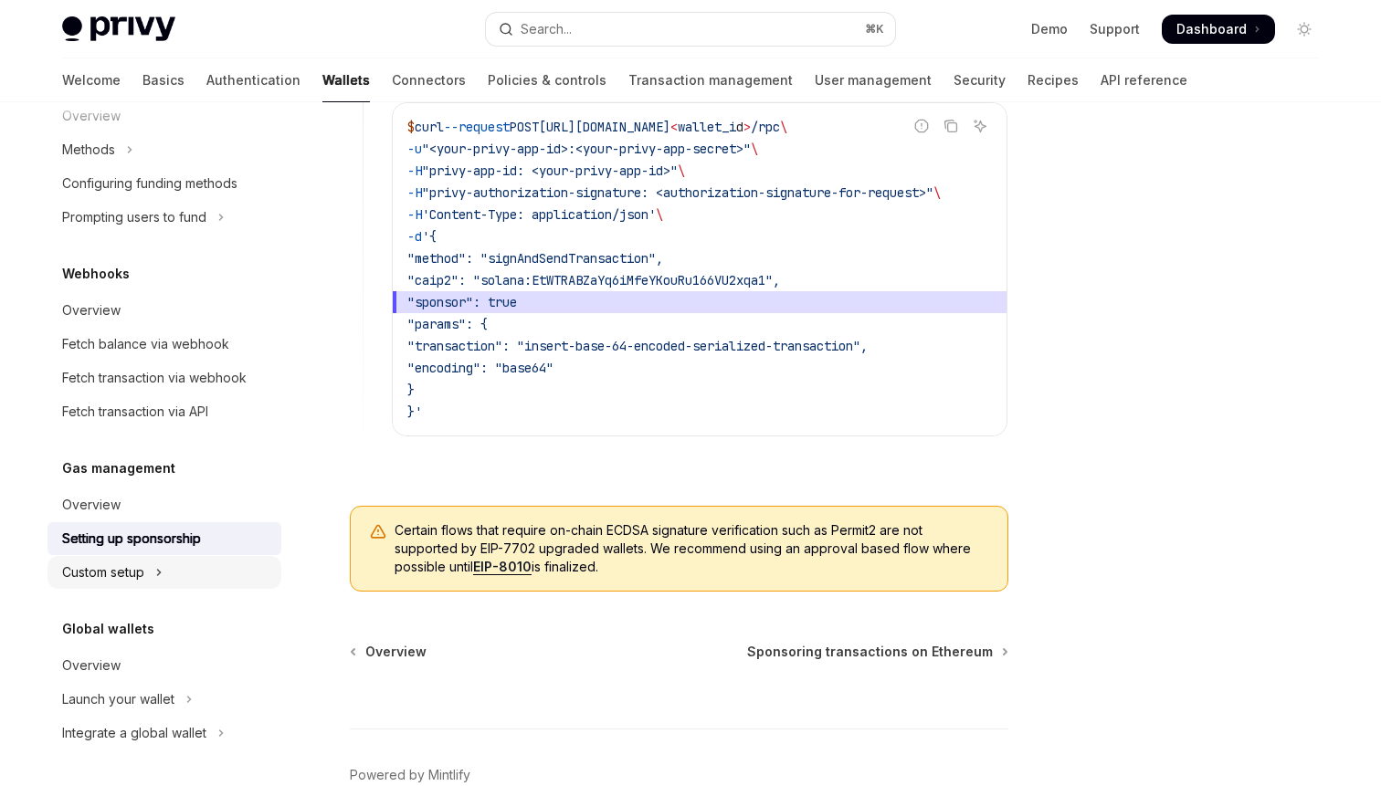
click at [153, 588] on button "Custom setup" at bounding box center [164, 572] width 234 height 33
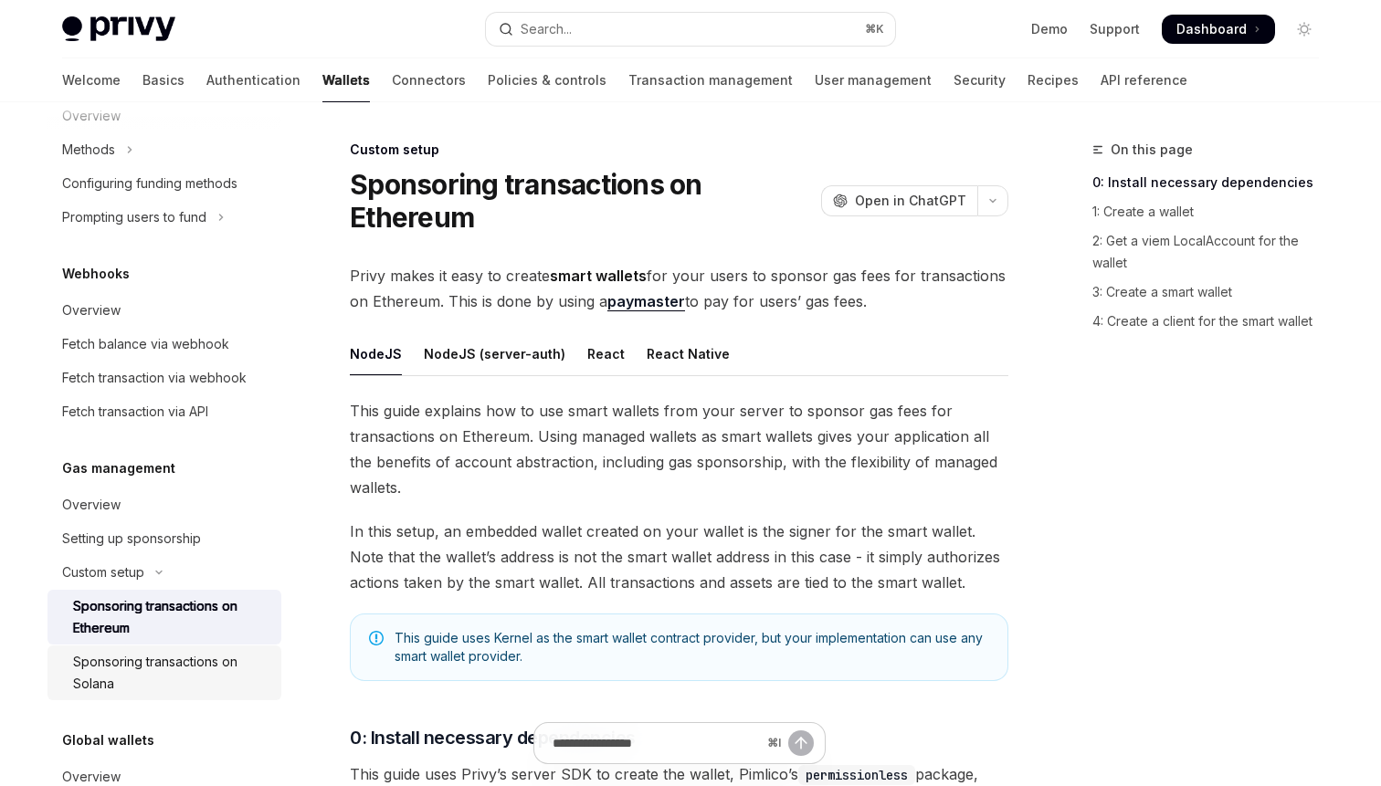
click at [217, 662] on div "Sponsoring transactions on Solana" at bounding box center [171, 673] width 197 height 44
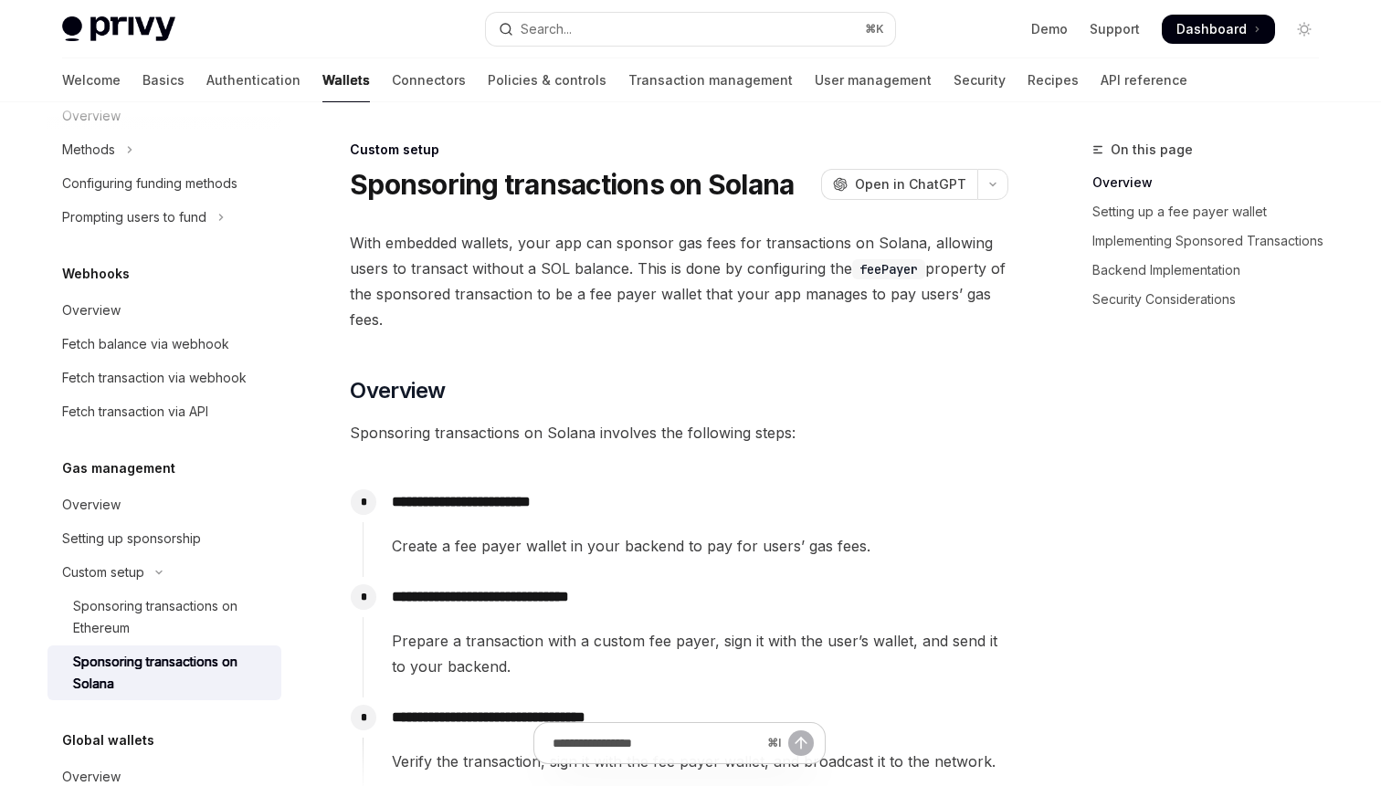
click at [689, 290] on span "With embedded wallets, your app can sponsor gas fees for transactions on Solana…" at bounding box center [679, 281] width 659 height 102
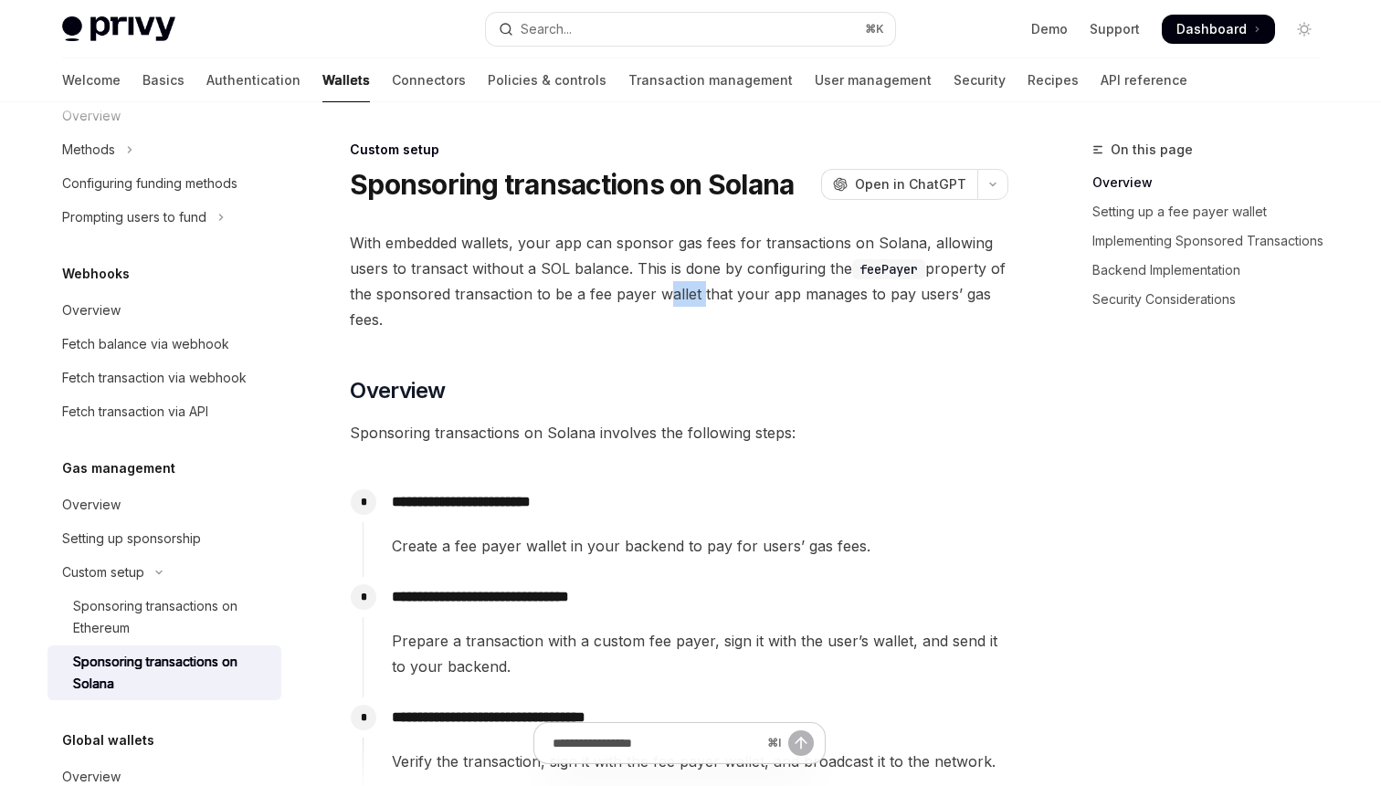
click at [689, 290] on span "With embedded wallets, your app can sponsor gas fees for transactions on Solana…" at bounding box center [679, 281] width 659 height 102
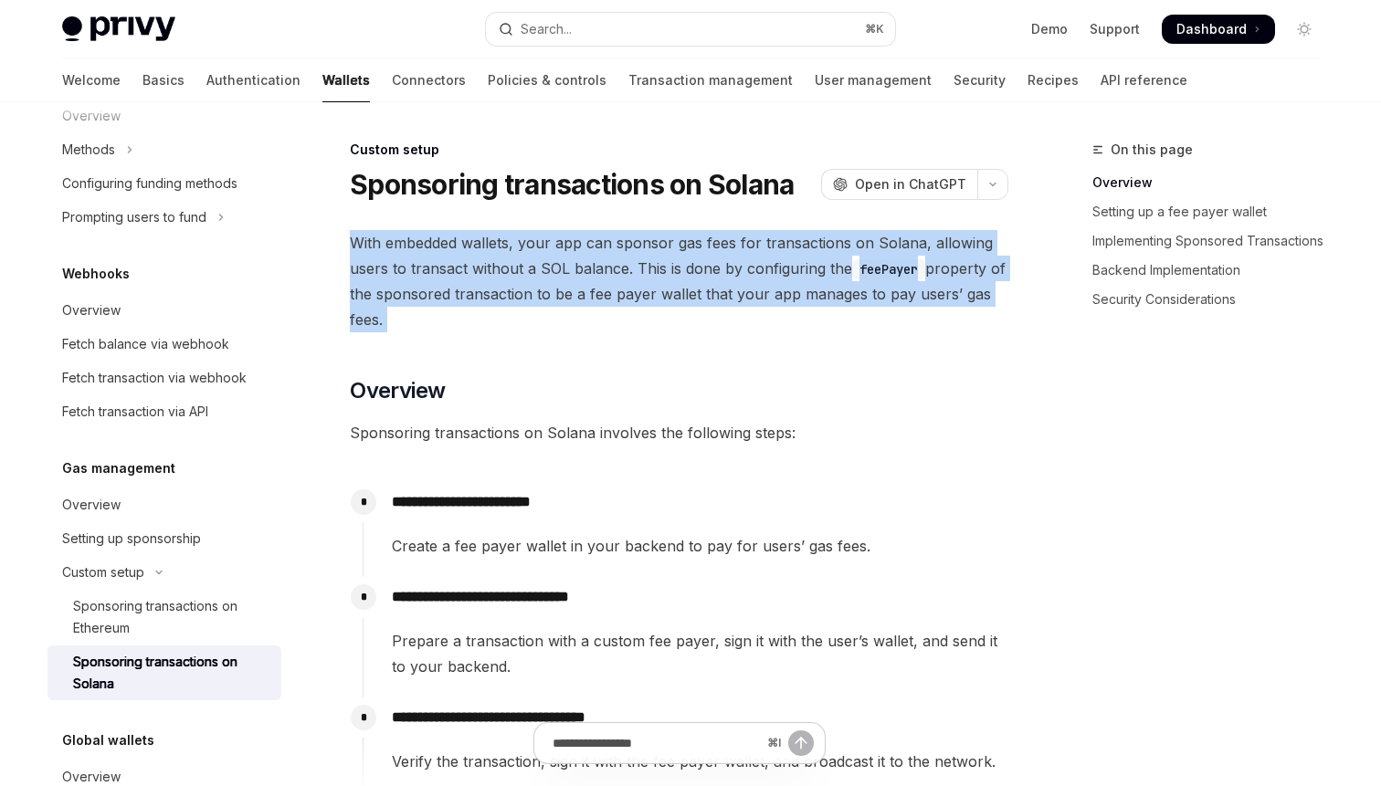
click at [872, 300] on span "With embedded wallets, your app can sponsor gas fees for transactions on Solana…" at bounding box center [679, 281] width 659 height 102
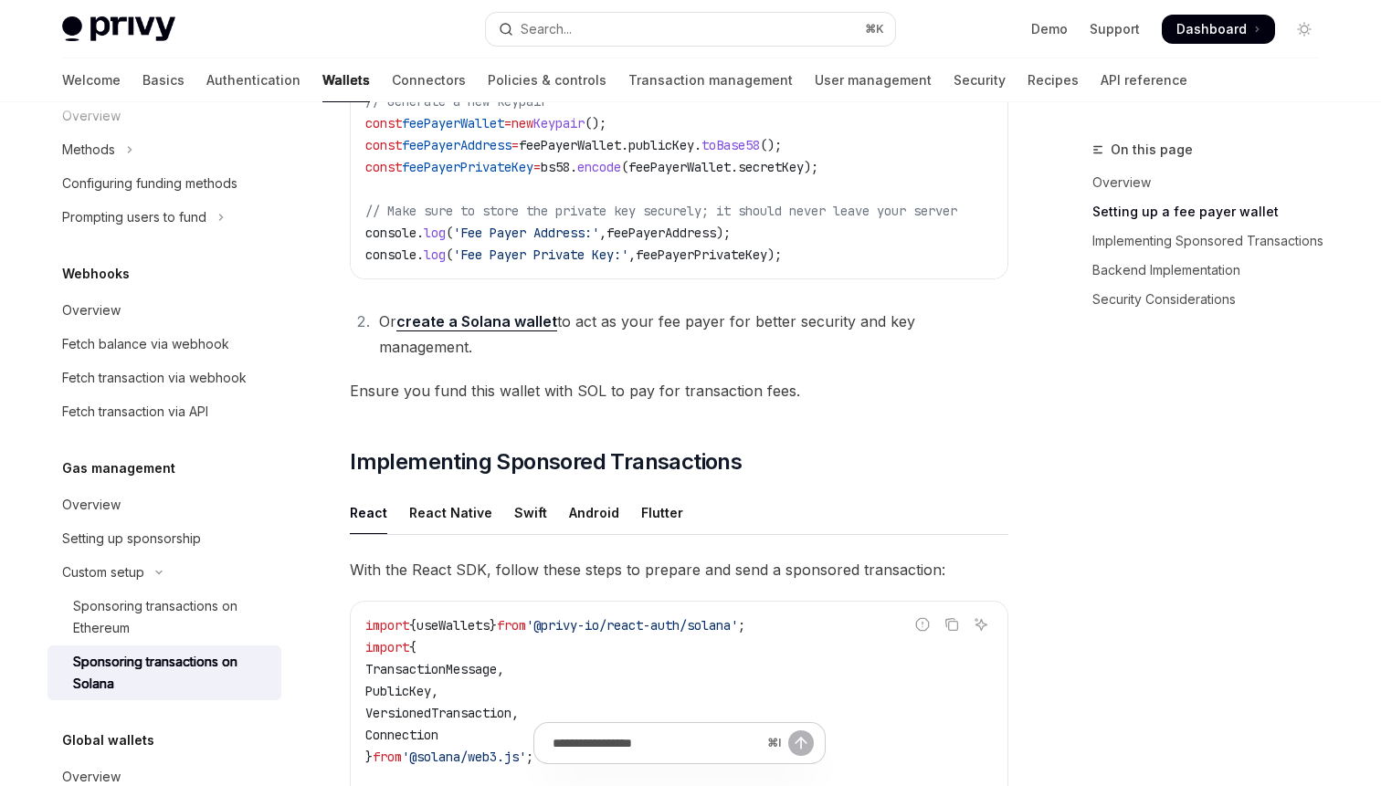
scroll to position [1053, 0]
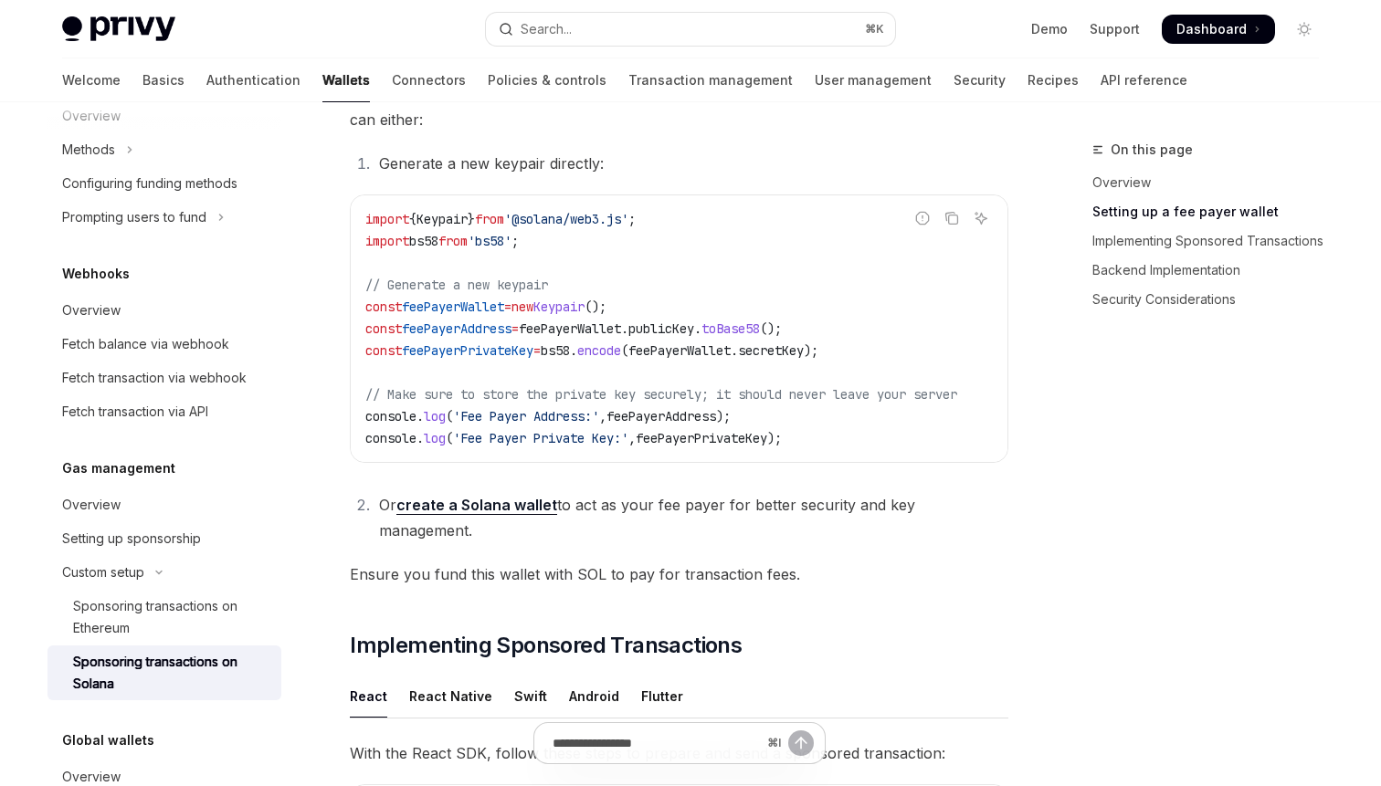
scroll to position [868, 0]
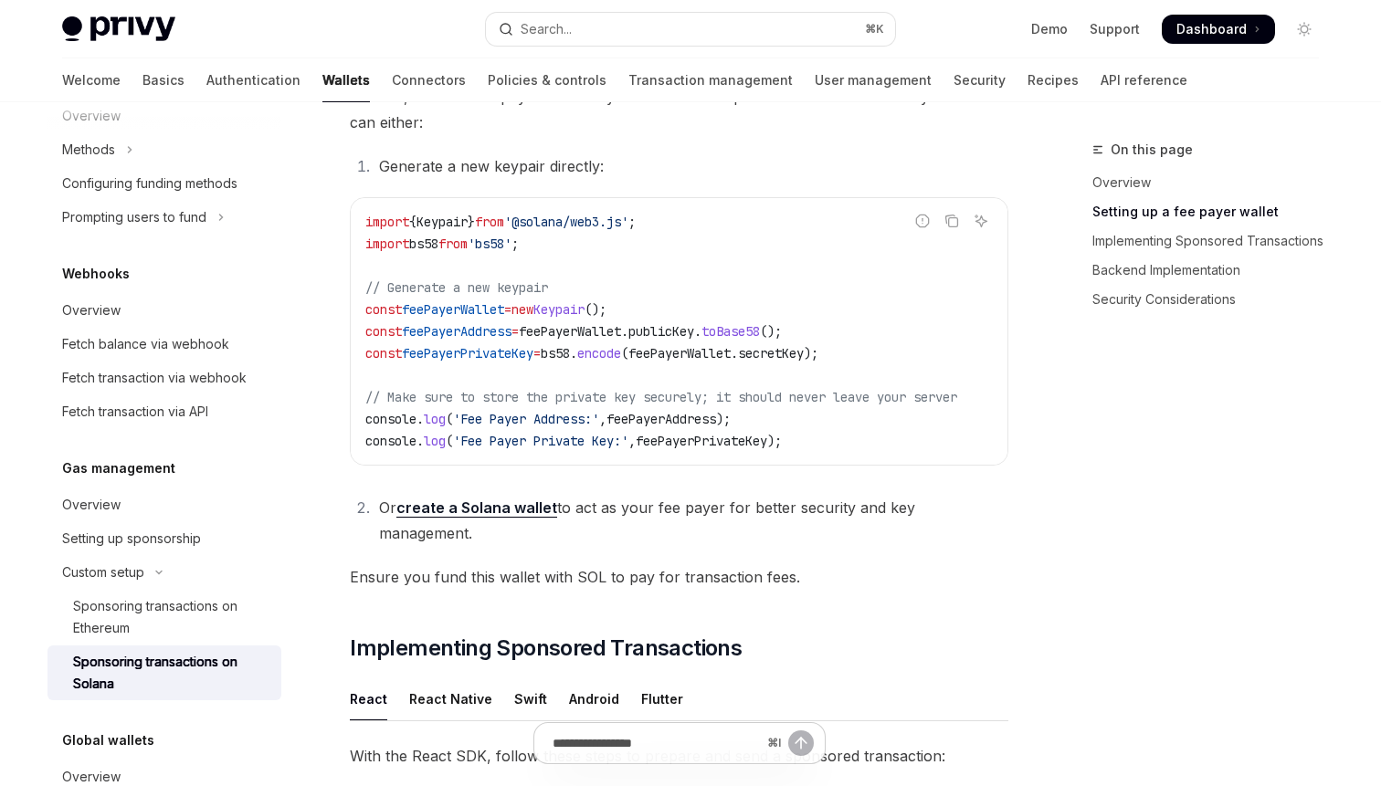
click at [831, 363] on code "import { Keypair } from '@solana/web3.js' ; import bs58 from 'bs58' ; // Genera…" at bounding box center [683, 331] width 636 height 241
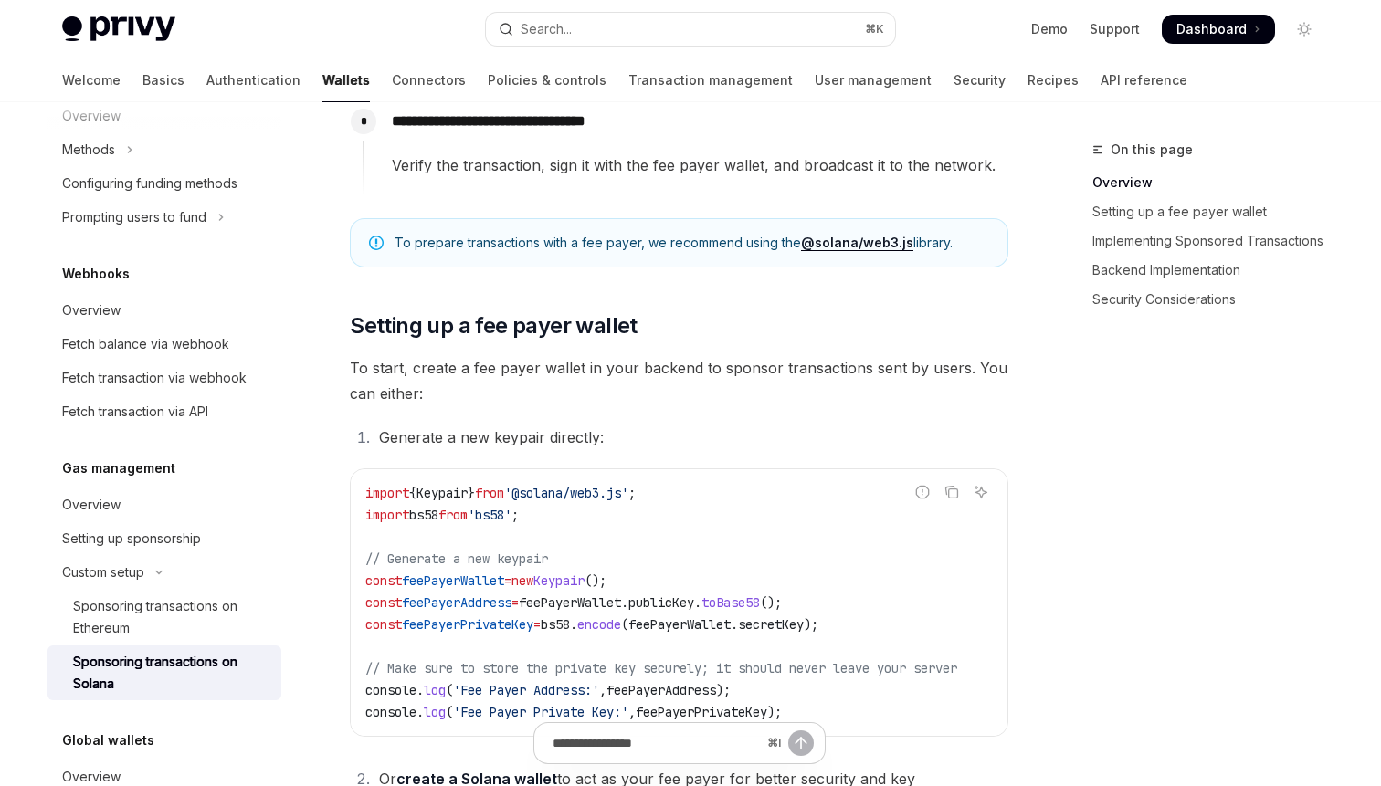
scroll to position [596, 0]
click at [933, 371] on span "To start, create a fee payer wallet in your backend to sponsor transactions sen…" at bounding box center [679, 381] width 659 height 51
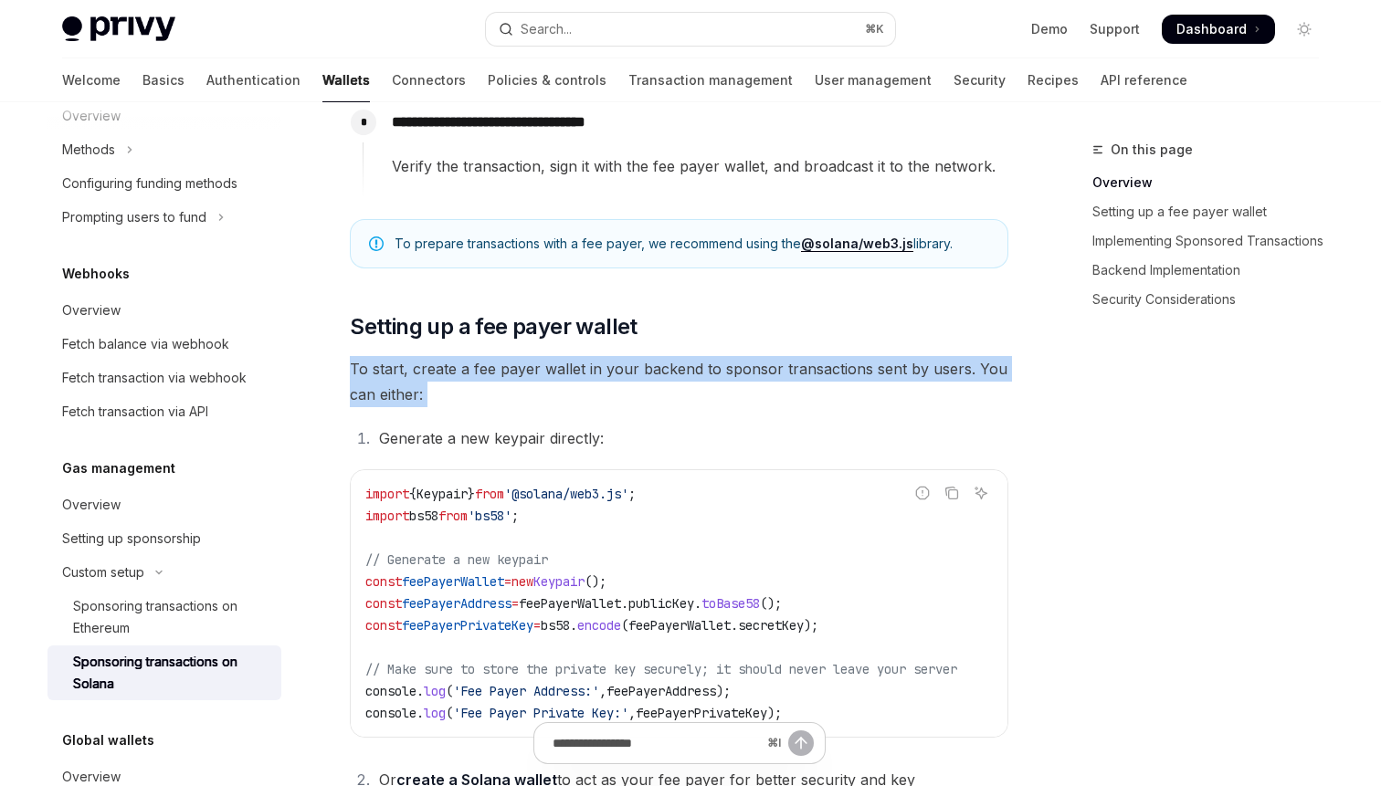
click at [903, 361] on span "To start, create a fee payer wallet in your backend to sponsor transactions sen…" at bounding box center [679, 381] width 659 height 51
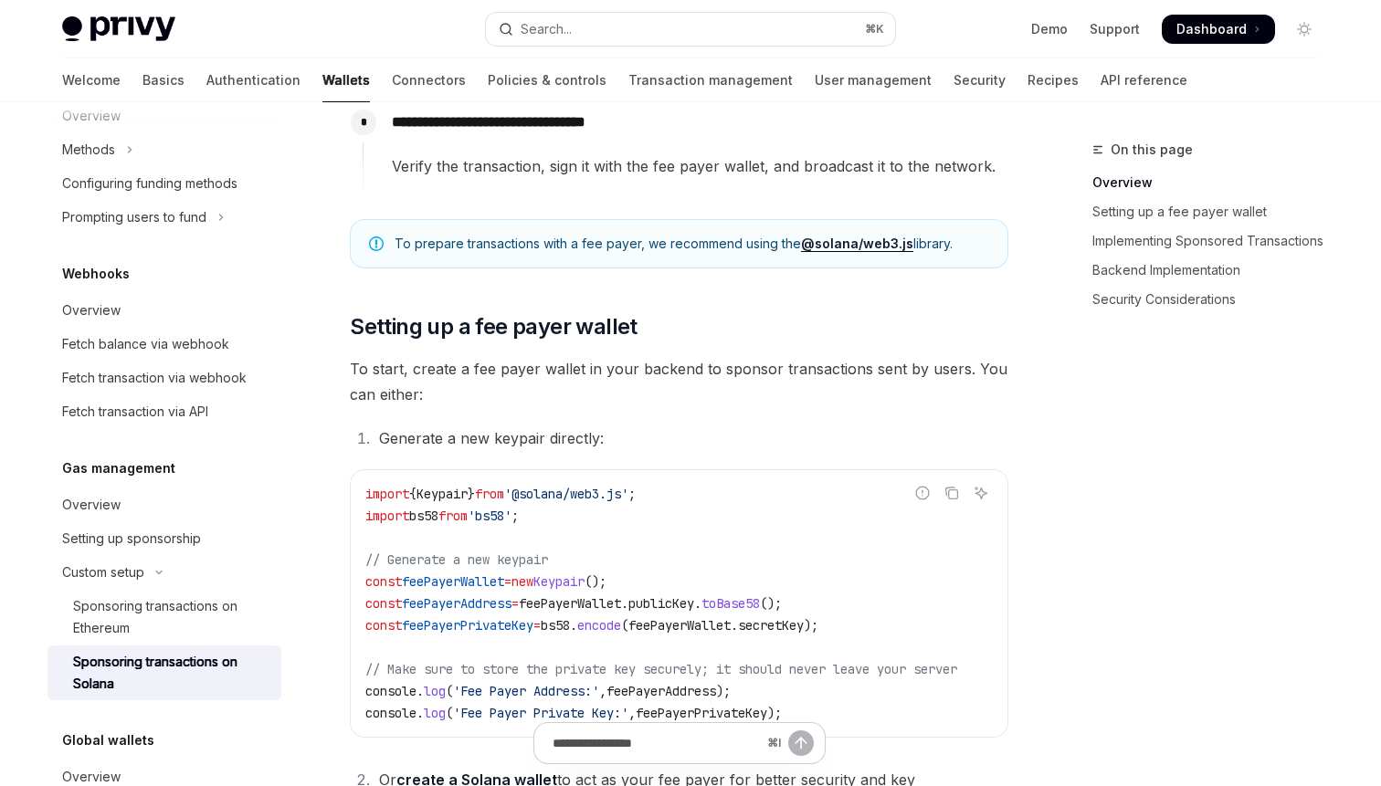
click at [903, 361] on span "To start, create a fee payer wallet in your backend to sponsor transactions sen…" at bounding box center [679, 381] width 659 height 51
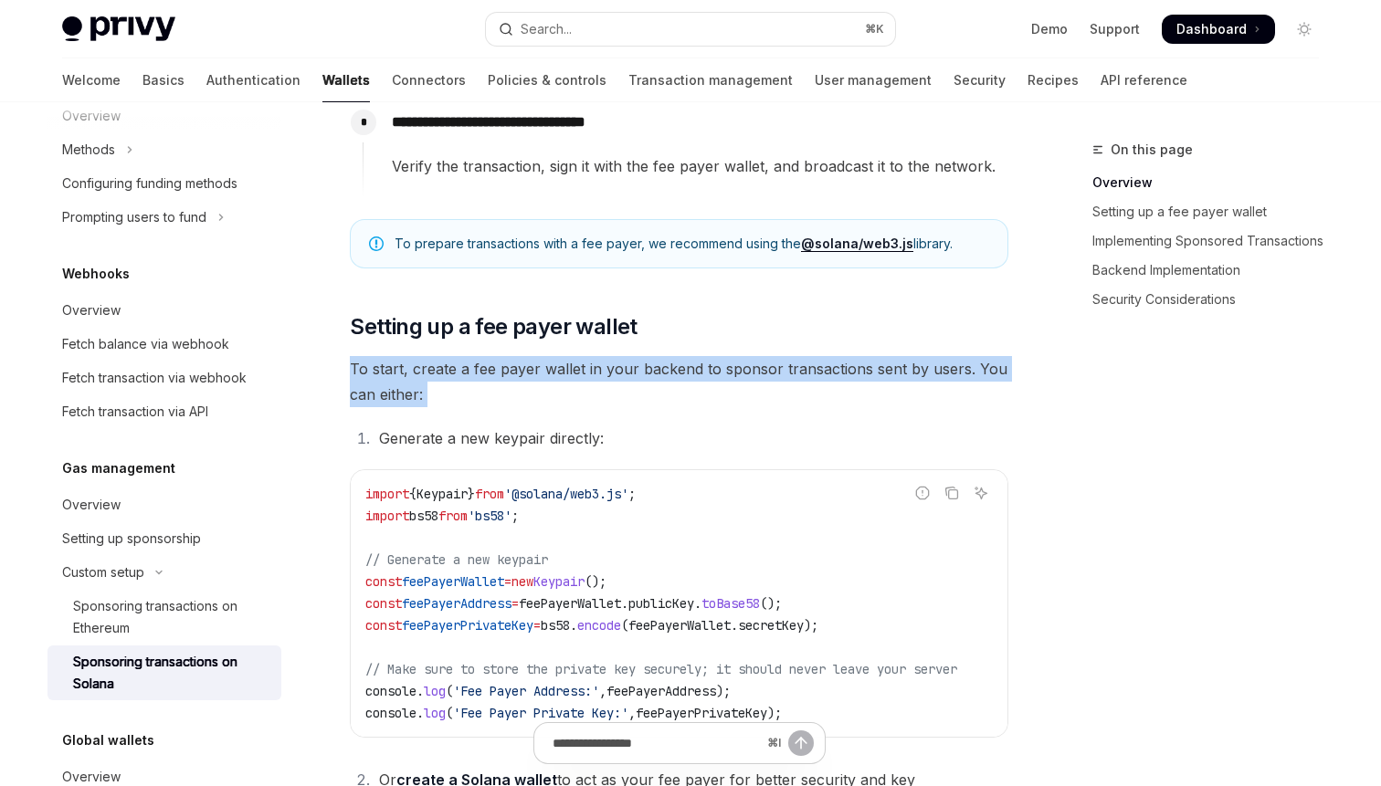
click at [903, 361] on span "To start, create a fee payer wallet in your backend to sponsor transactions sen…" at bounding box center [679, 381] width 659 height 51
click at [760, 365] on span "To start, create a fee payer wallet in your backend to sponsor transactions sen…" at bounding box center [679, 381] width 659 height 51
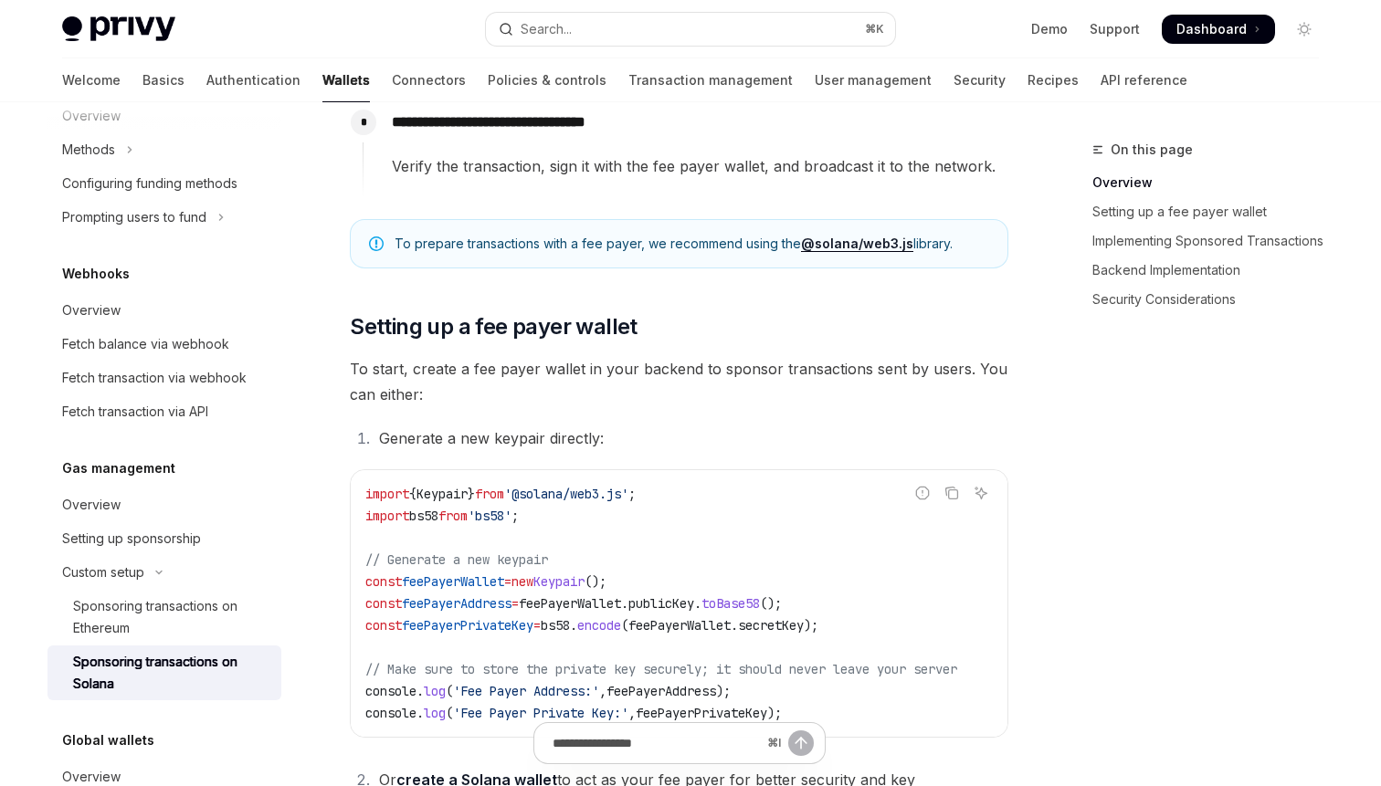
click at [760, 365] on span "To start, create a fee payer wallet in your backend to sponsor transactions sen…" at bounding box center [679, 381] width 659 height 51
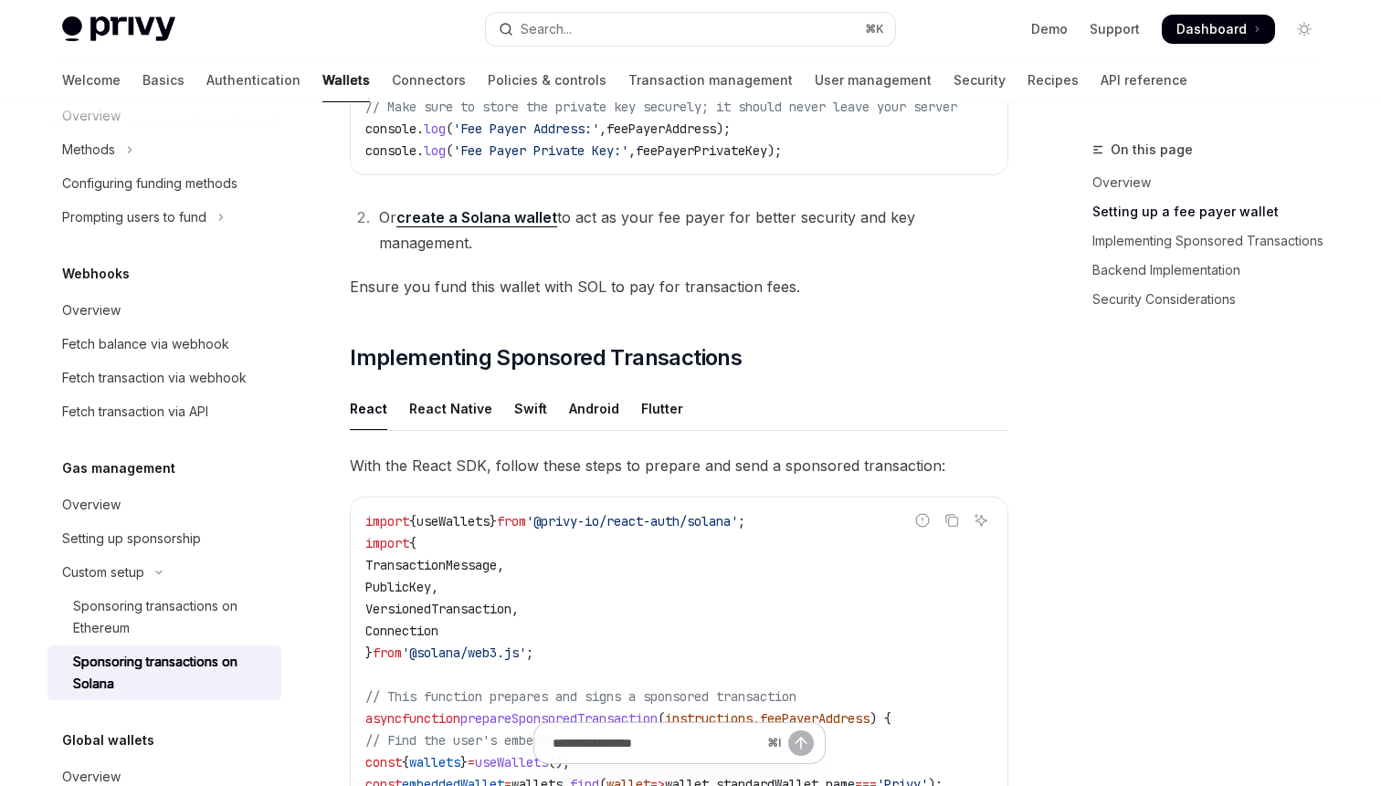
scroll to position [1149, 0]
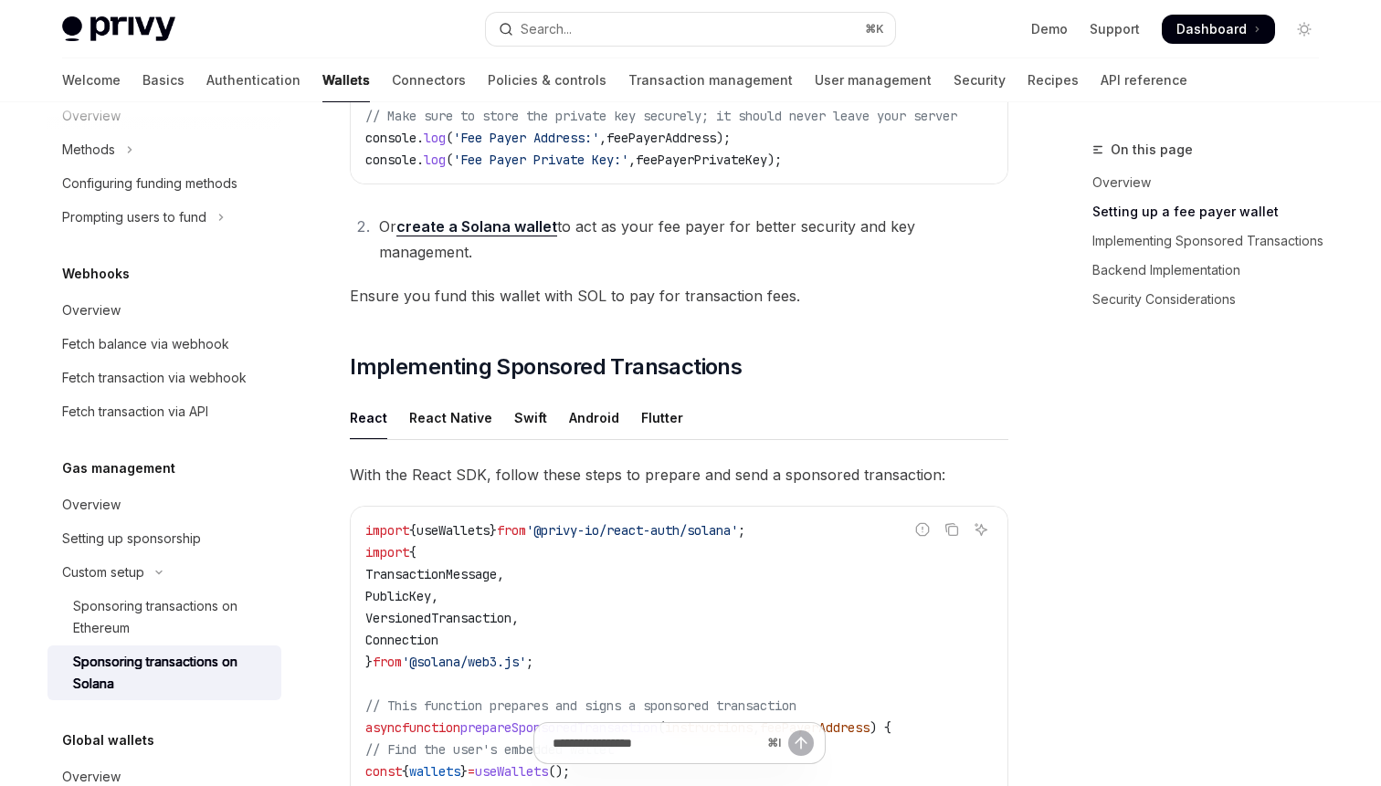
click at [701, 241] on li "Or create a Solana wallet to act as your fee payer for better security and key …" at bounding box center [691, 239] width 635 height 51
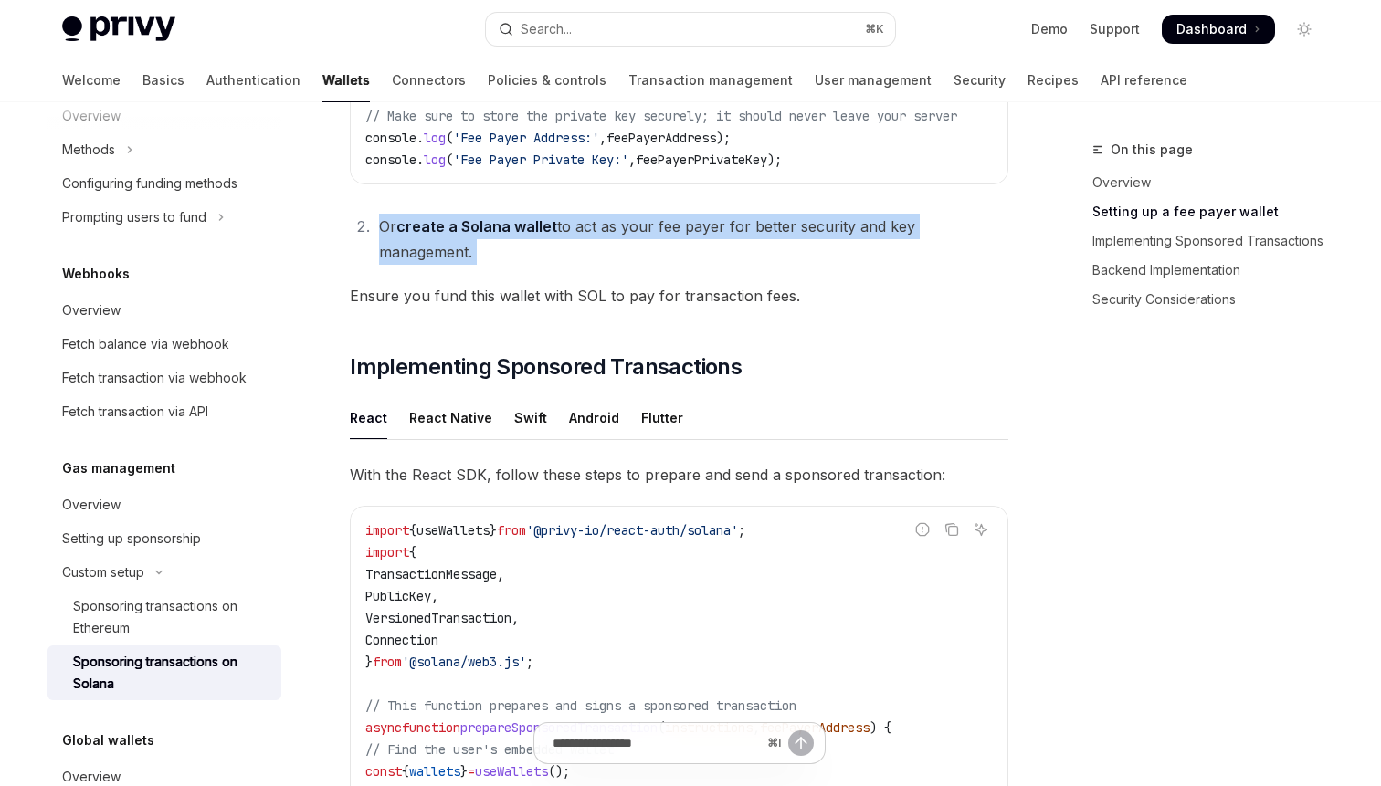
click at [505, 237] on link "create a Solana wallet" at bounding box center [476, 226] width 161 height 19
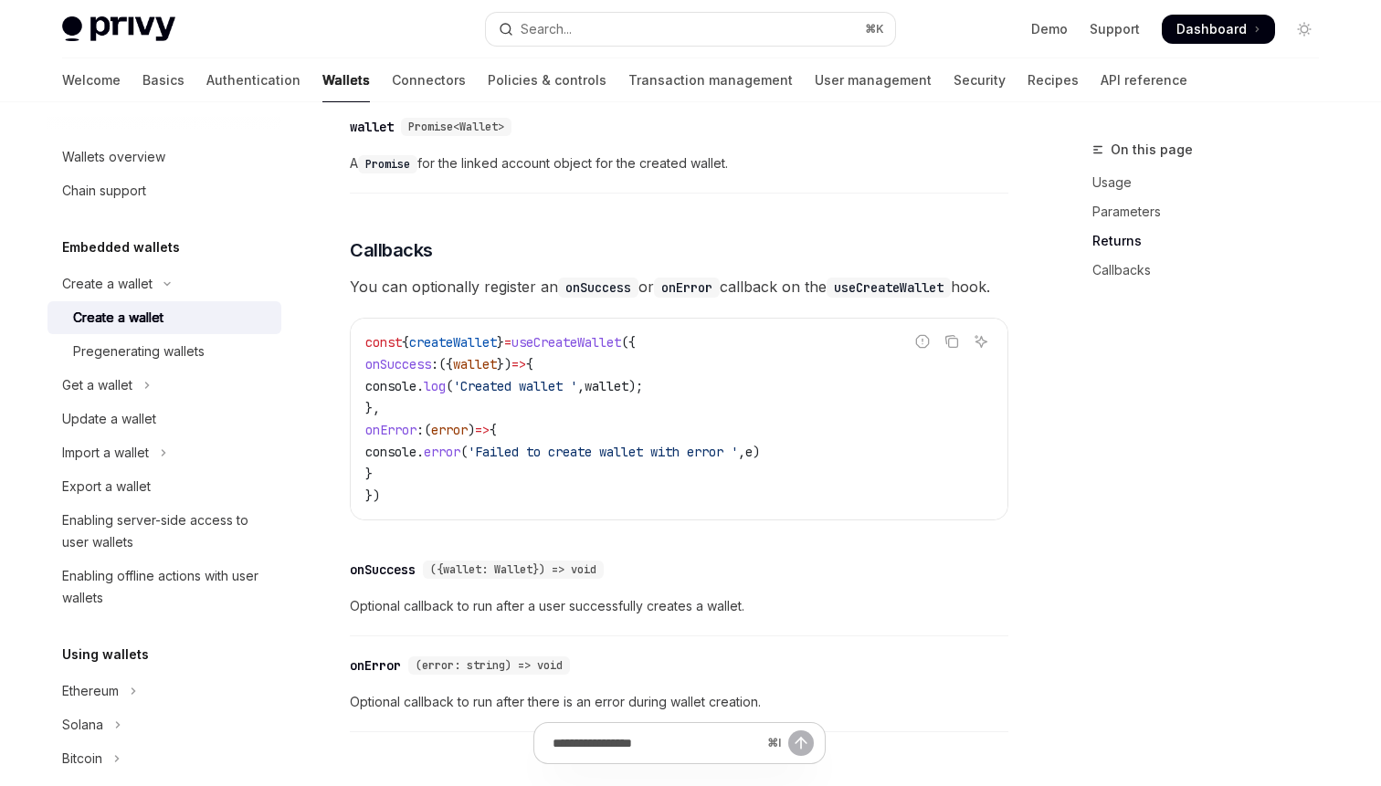
scroll to position [1152, 0]
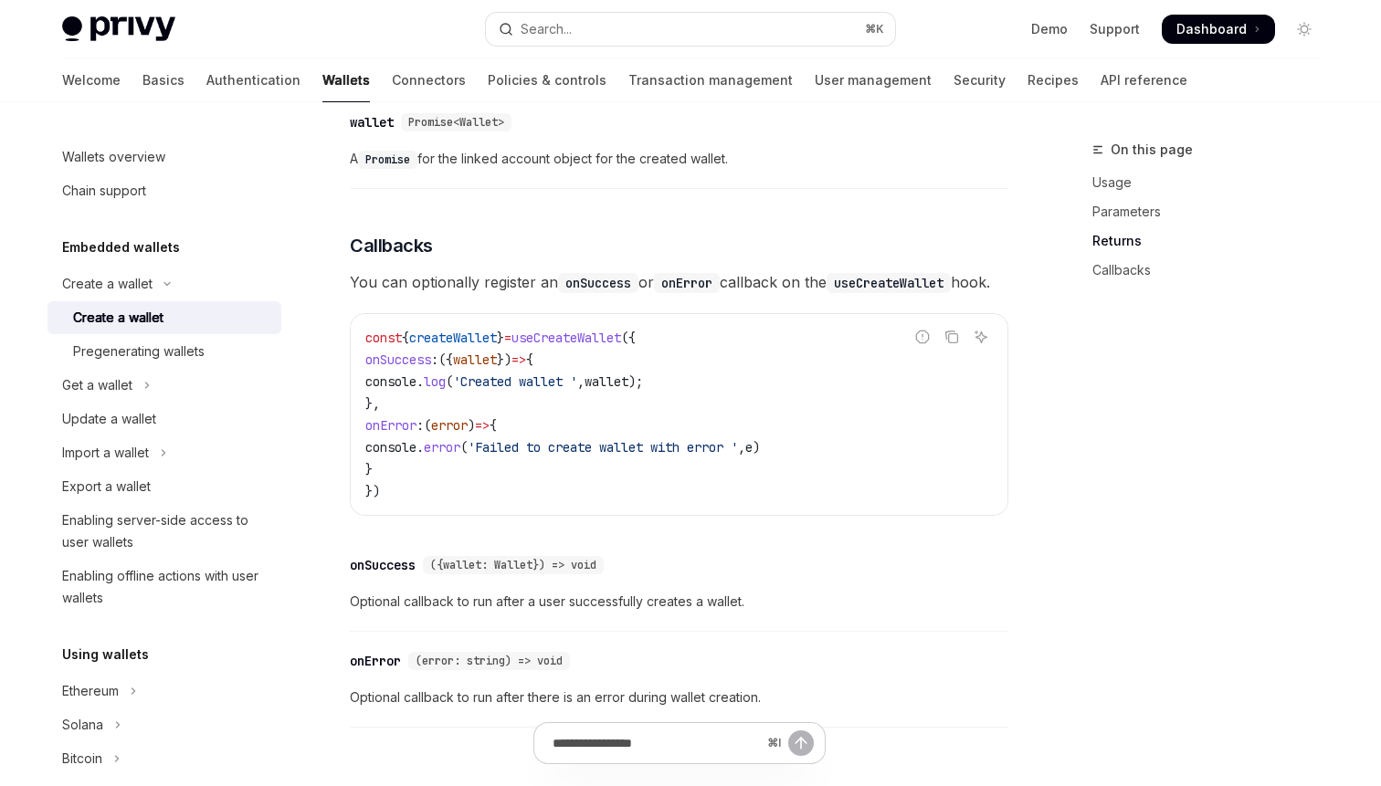
type textarea "*"
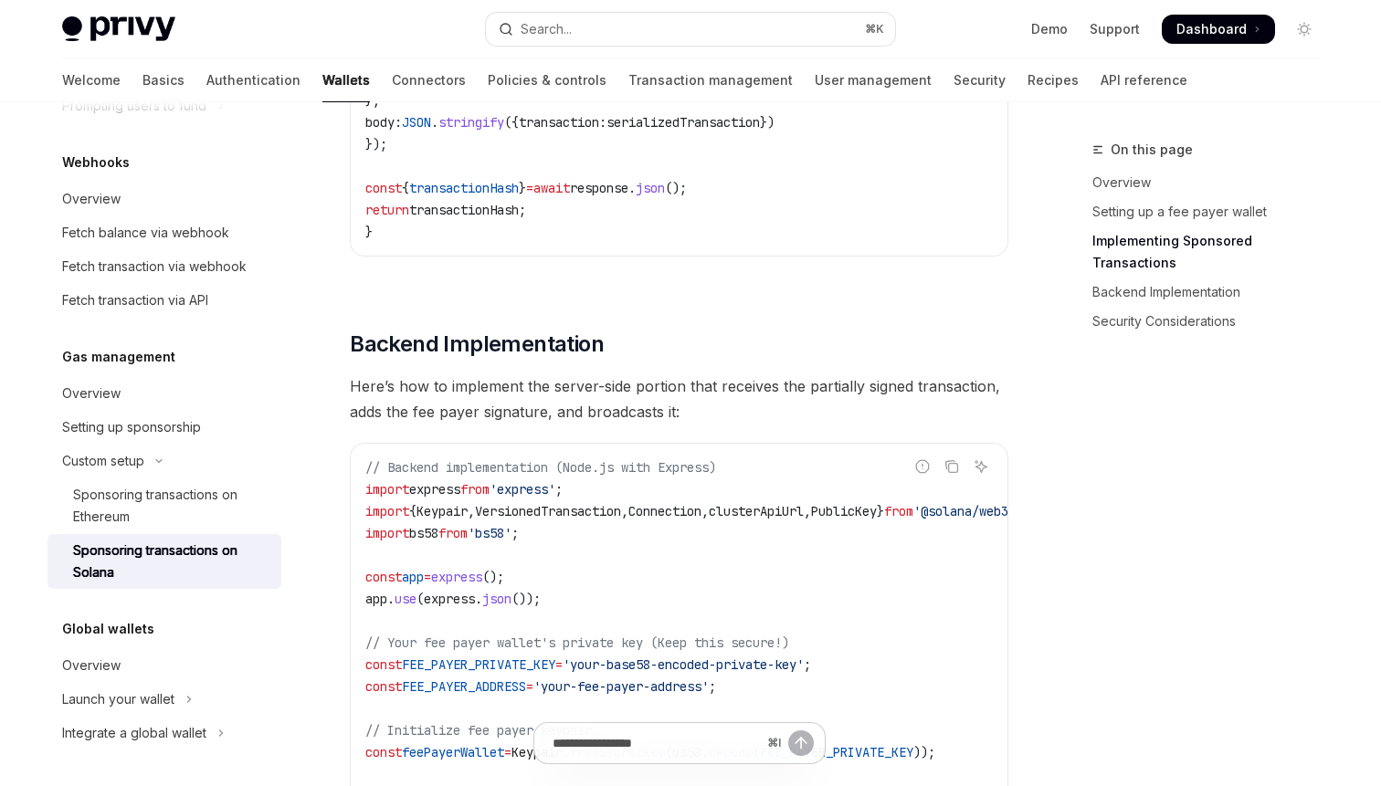
scroll to position [2676, 0]
